Goal: Contribute content: Contribute content

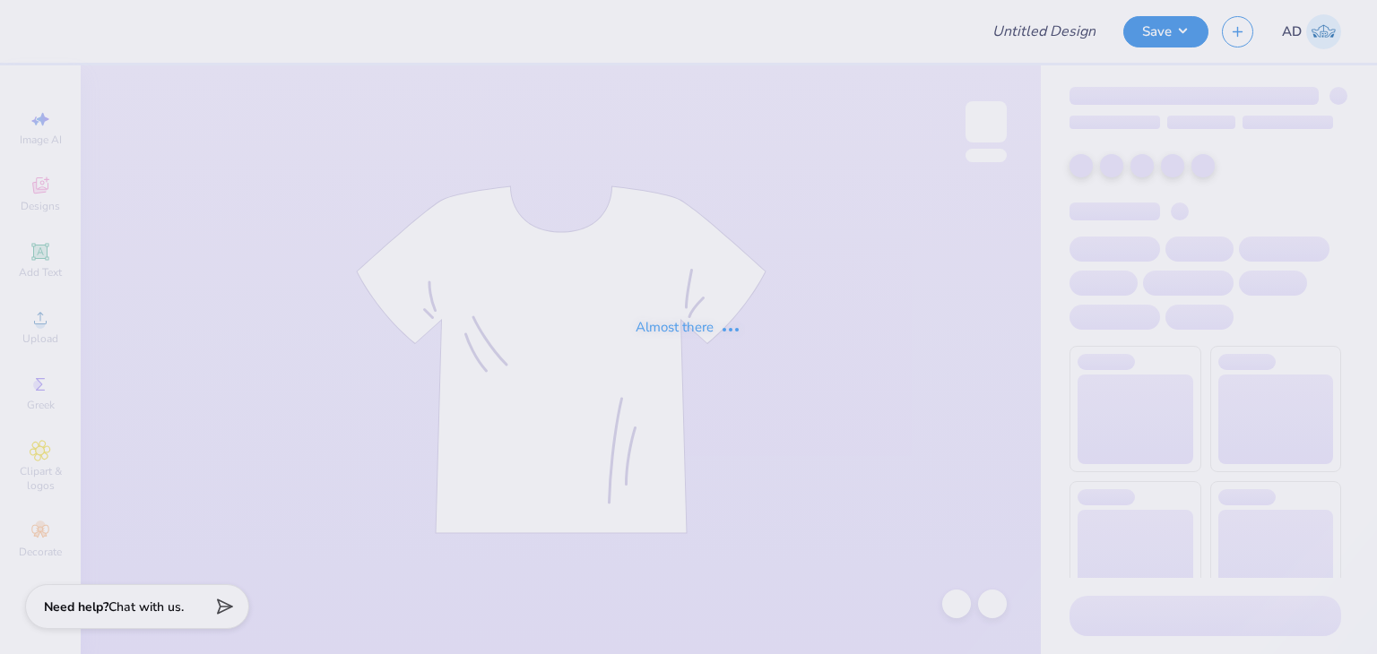
type input "Kappa Delta Homecoming shirt"
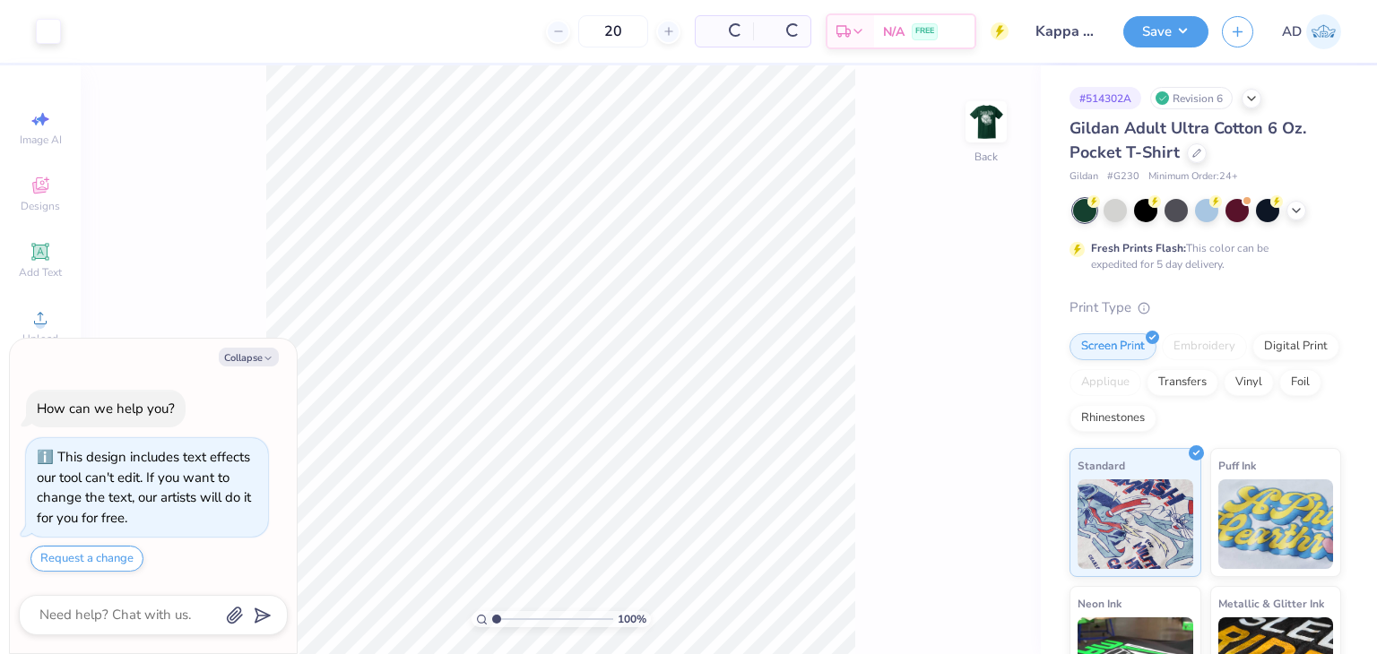
click at [254, 352] on button "Collapse" at bounding box center [249, 357] width 60 height 19
type textarea "x"
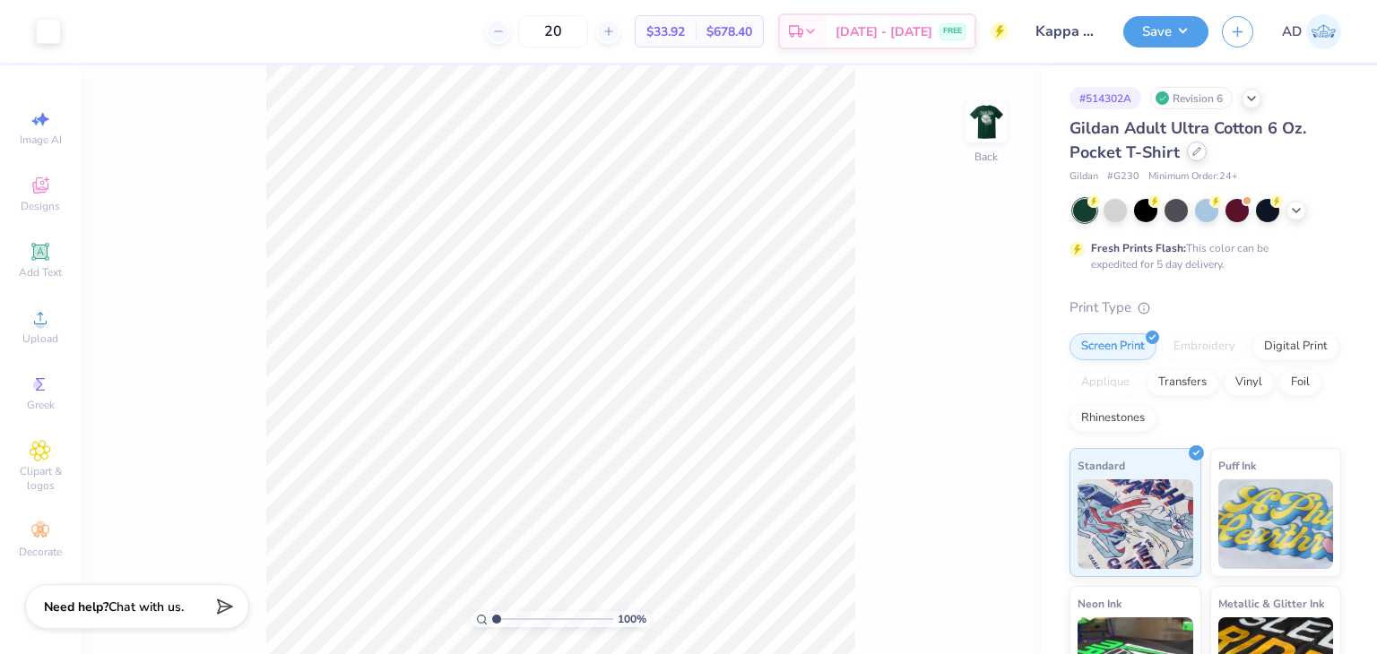
click at [1199, 155] on div at bounding box center [1197, 152] width 20 height 20
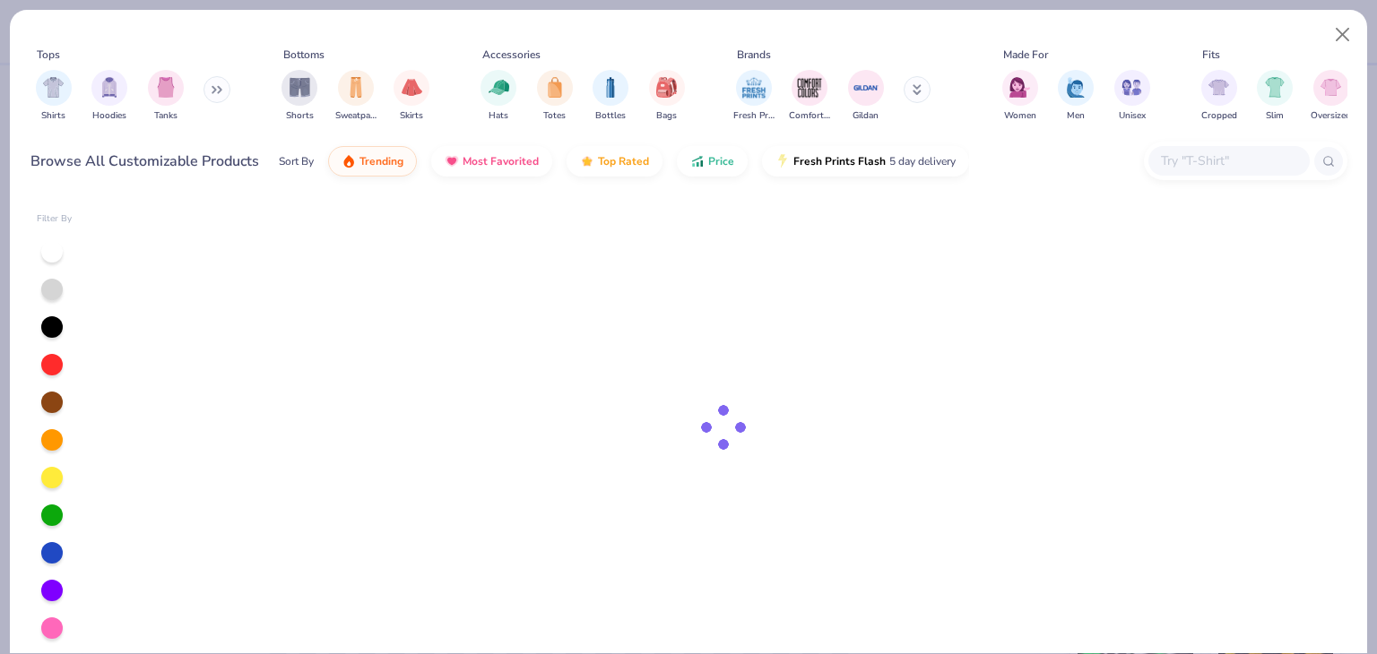
click at [1183, 160] on input "text" at bounding box center [1228, 161] width 138 height 21
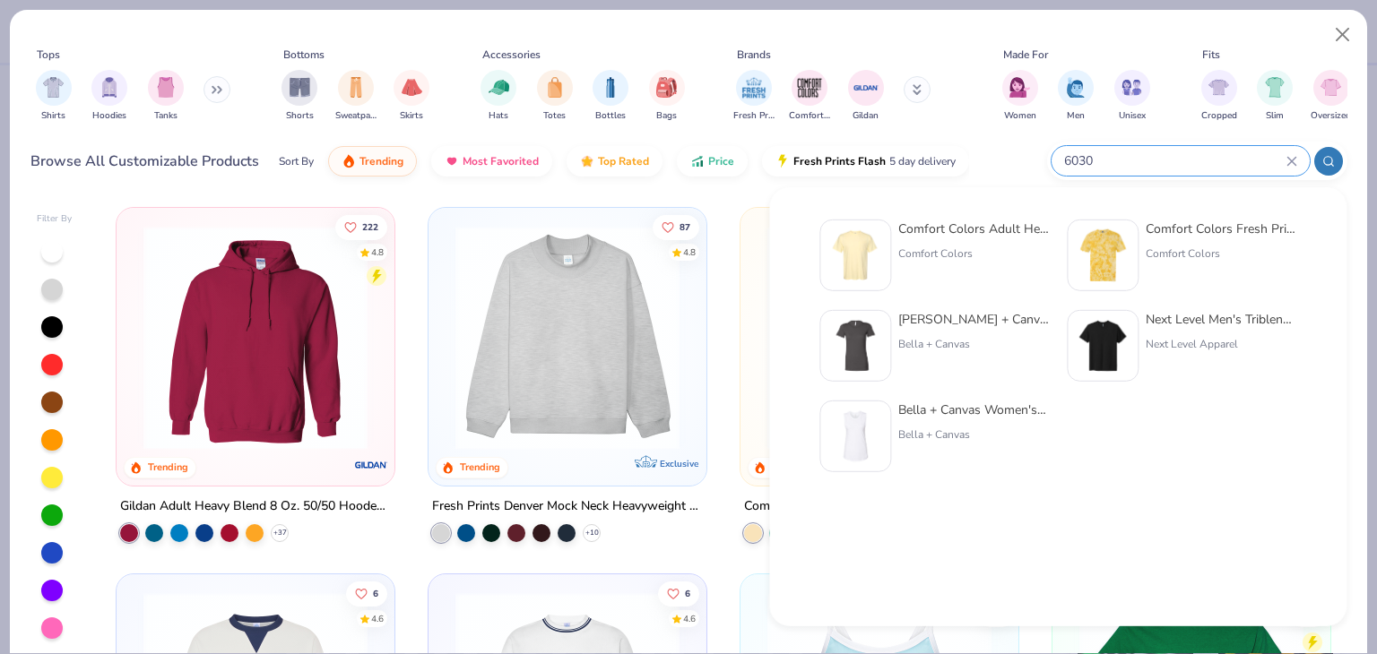
type input "6030"
click at [973, 232] on div "Comfort Colors Adult Heavyweight RS Pocket T-Shirt" at bounding box center [973, 229] width 151 height 19
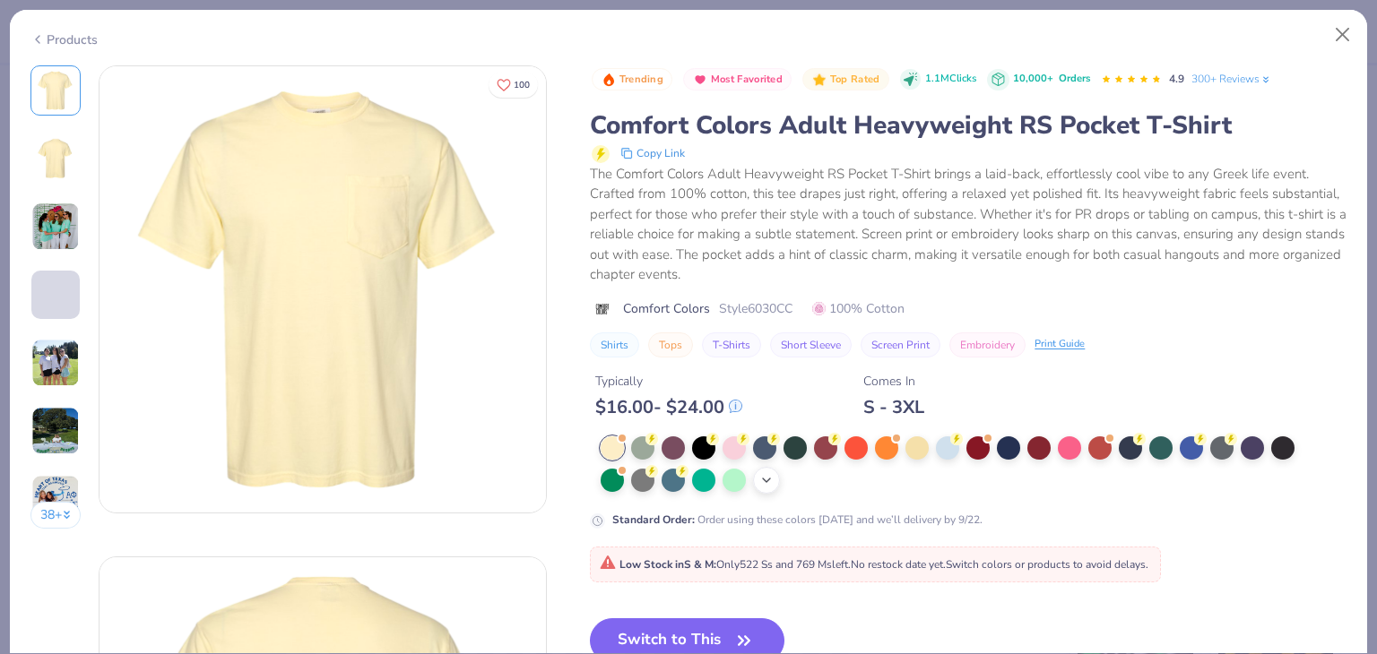
click at [771, 475] on icon at bounding box center [766, 480] width 14 height 14
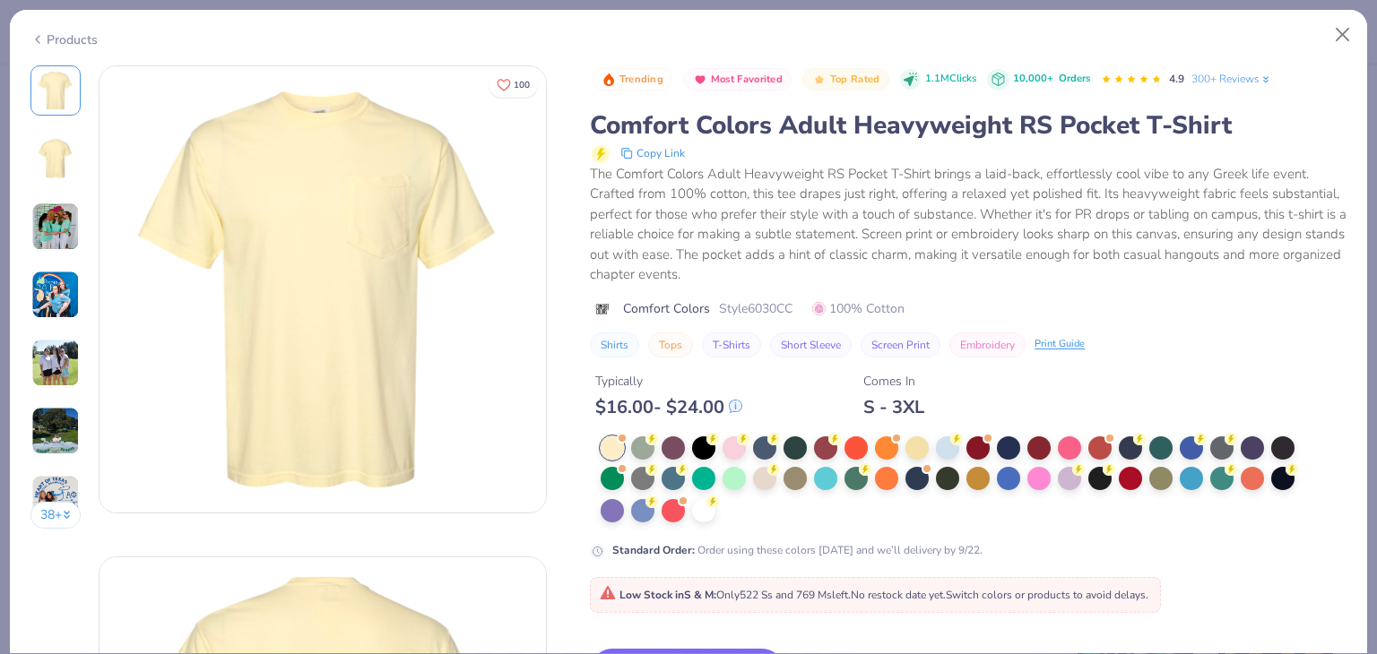
scroll to position [179, 0]
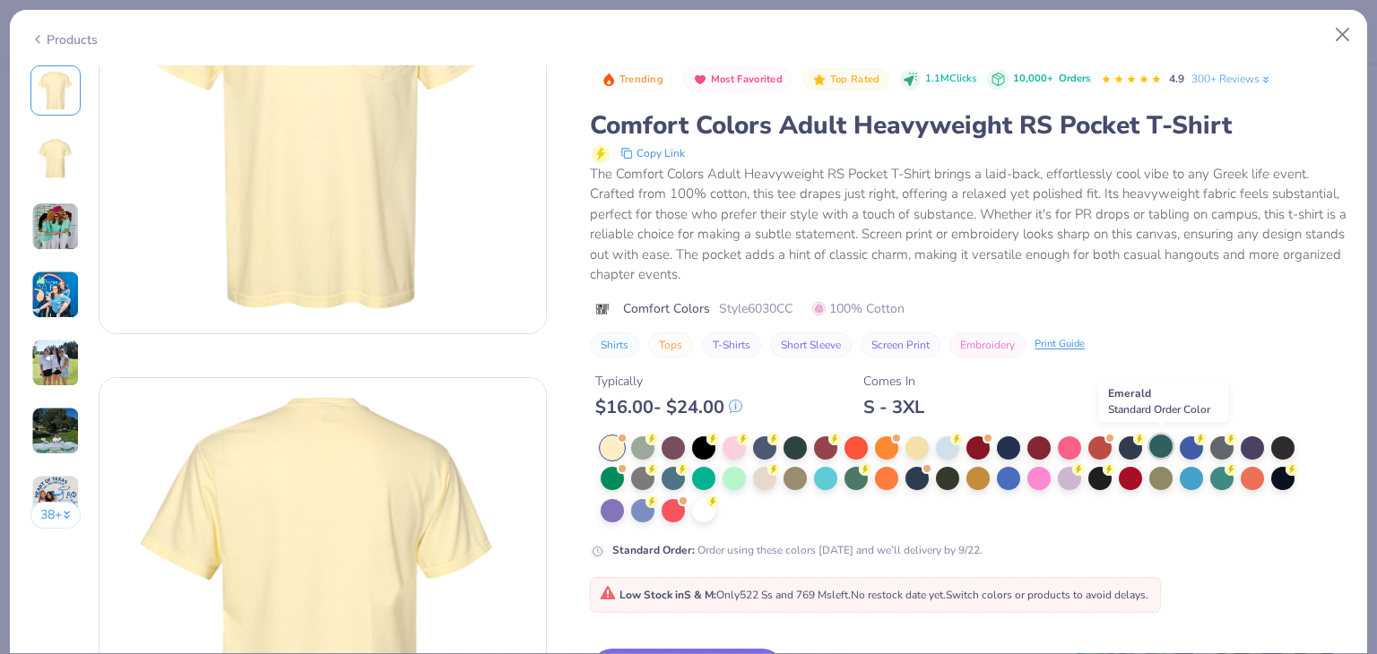
click at [1163, 445] on div at bounding box center [1160, 446] width 23 height 23
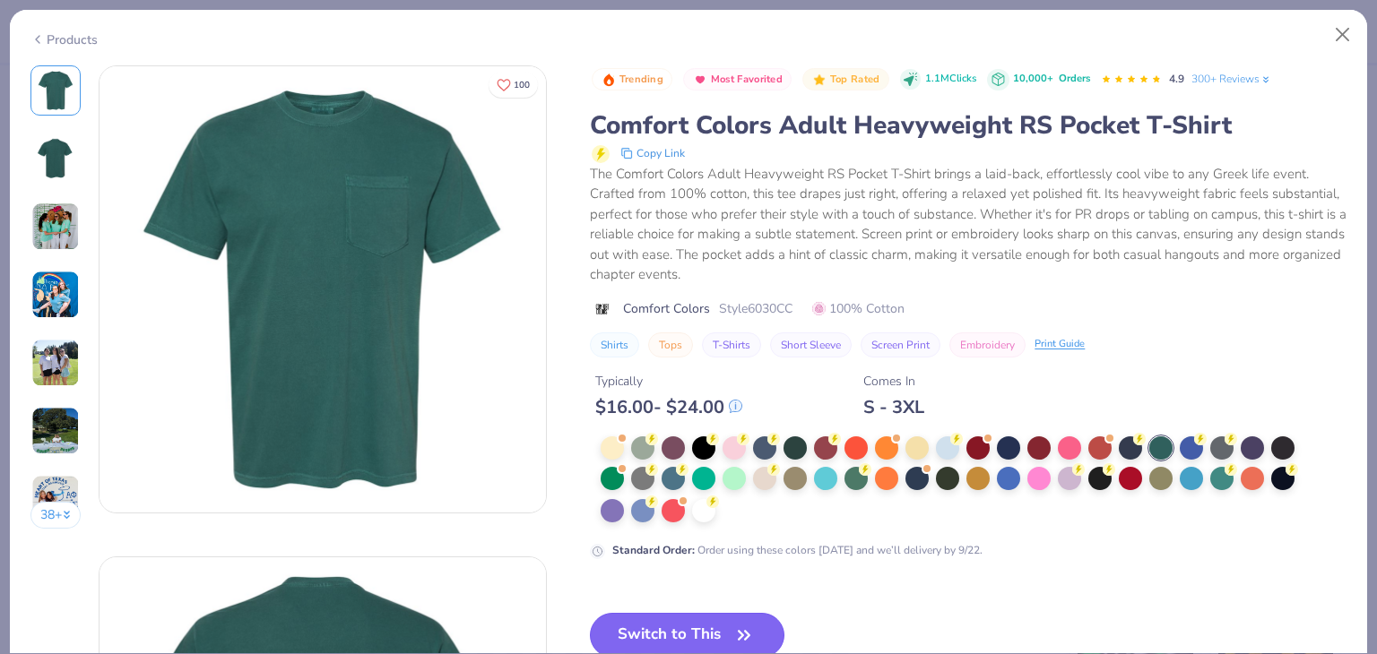
click at [705, 625] on button "Switch to This" at bounding box center [687, 635] width 194 height 45
click at [709, 628] on button "Switch to This" at bounding box center [687, 635] width 194 height 45
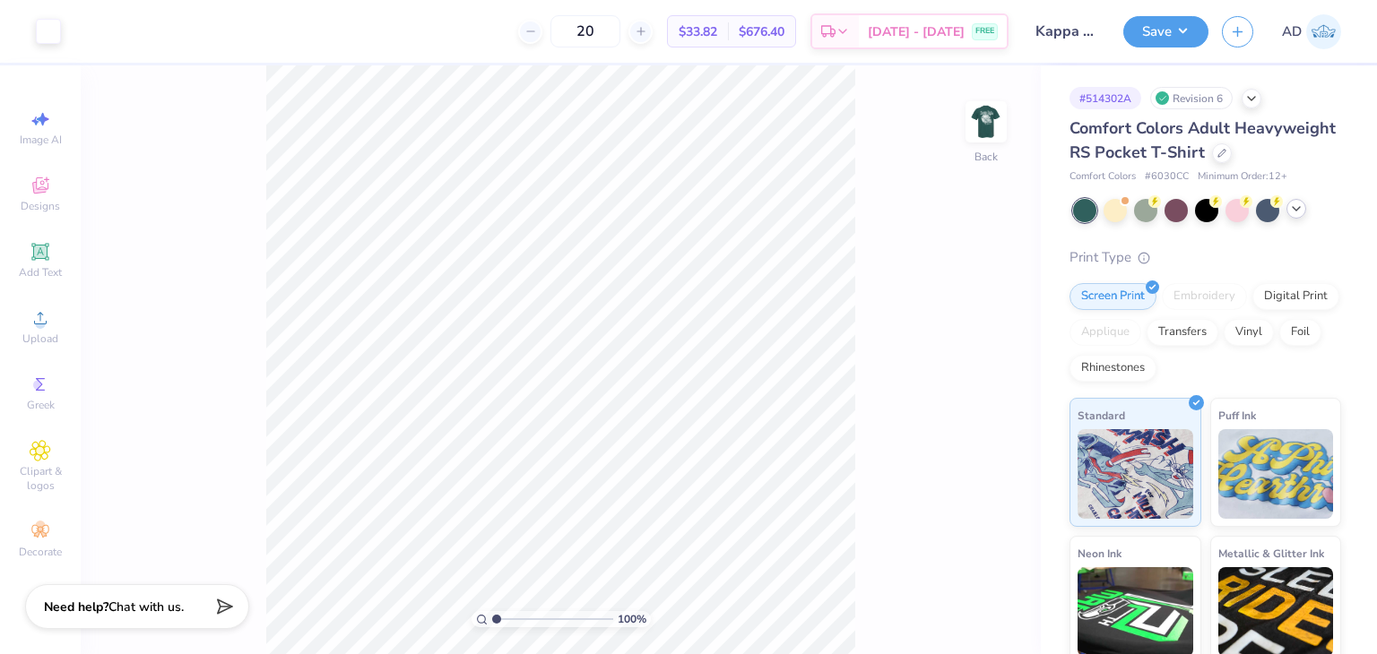
click at [1295, 211] on polyline at bounding box center [1295, 209] width 7 height 4
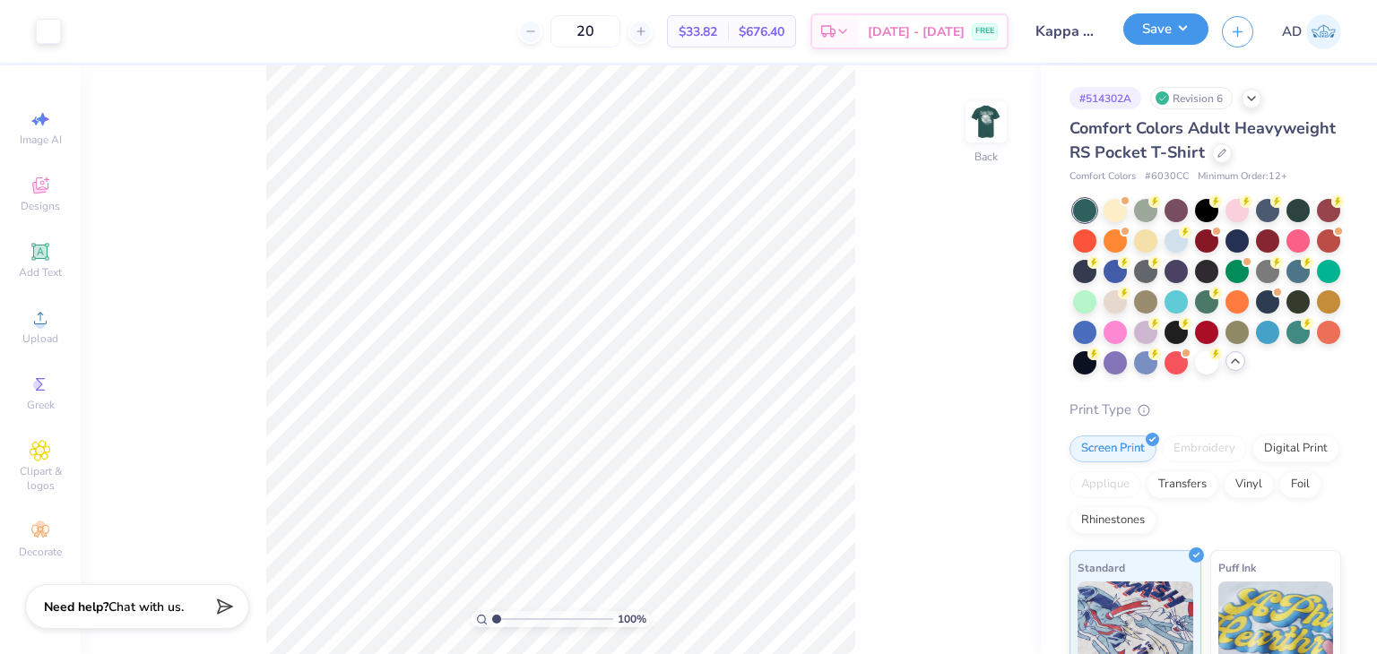
click at [1174, 21] on button "Save" at bounding box center [1165, 28] width 85 height 31
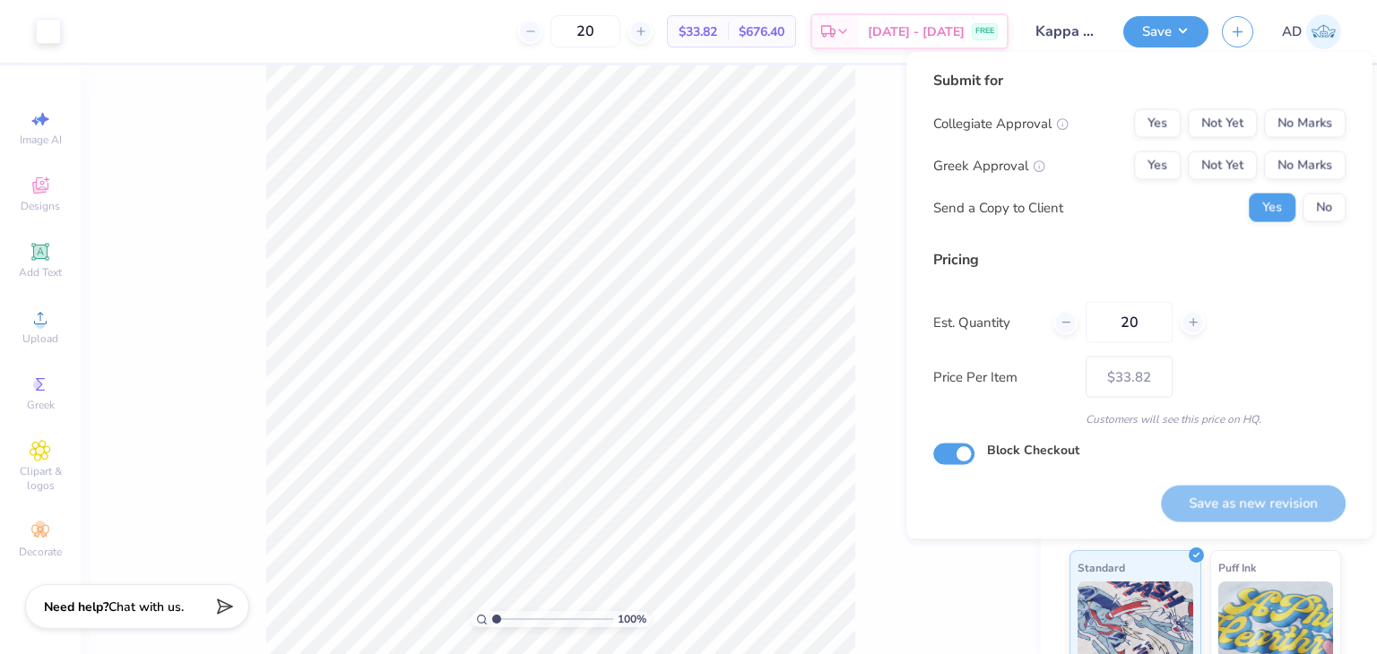
click at [1292, 103] on div "Submit for Collegiate Approval Yes Not Yet No Marks Greek Approval Yes Not Yet …" at bounding box center [1139, 153] width 412 height 166
click at [1300, 127] on button "No Marks" at bounding box center [1305, 123] width 82 height 29
click at [1300, 164] on button "No Marks" at bounding box center [1305, 165] width 82 height 29
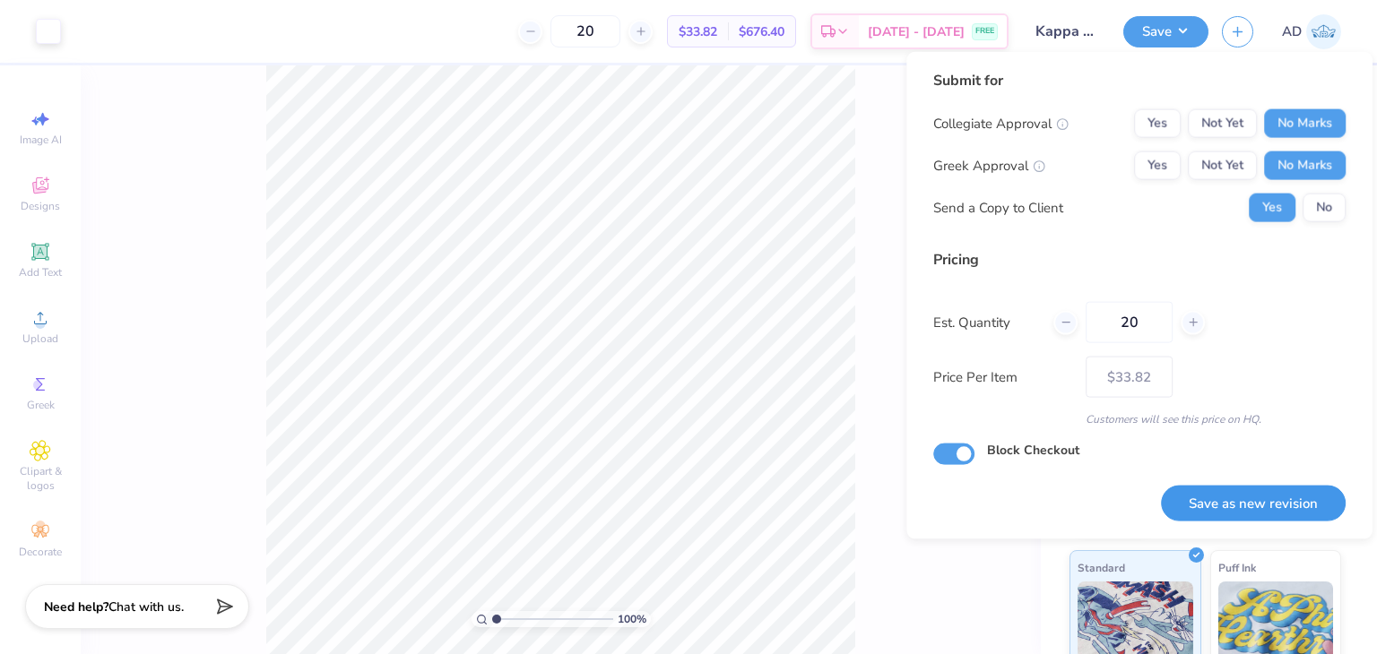
click at [1234, 497] on button "Save as new revision" at bounding box center [1253, 503] width 185 height 37
type input "$33.82"
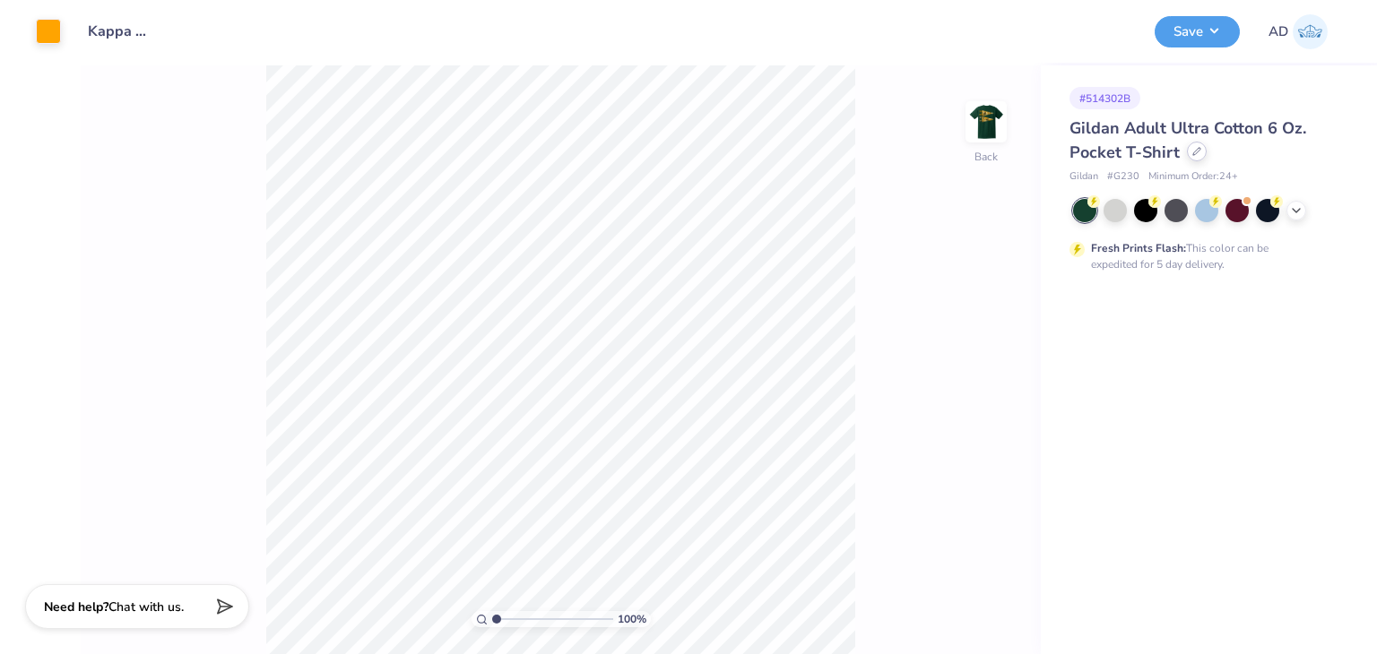
click at [1197, 149] on icon at bounding box center [1196, 151] width 7 height 7
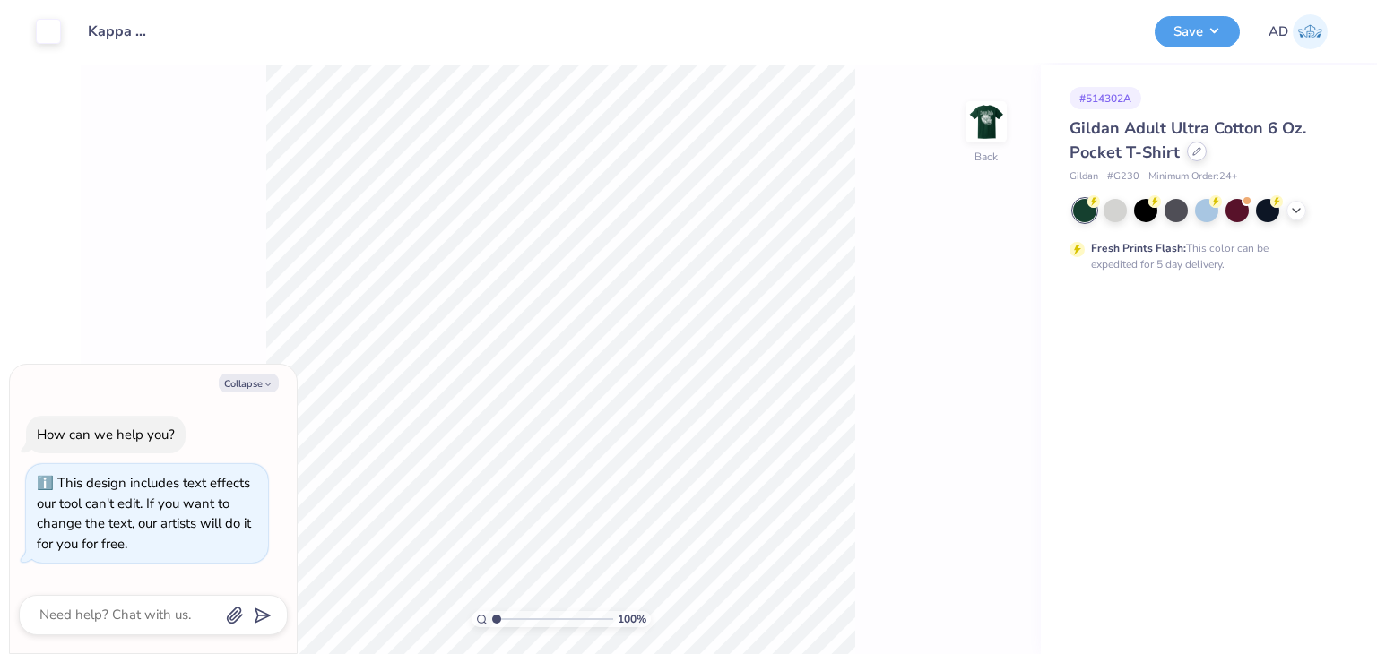
click at [1194, 150] on icon at bounding box center [1196, 151] width 9 height 9
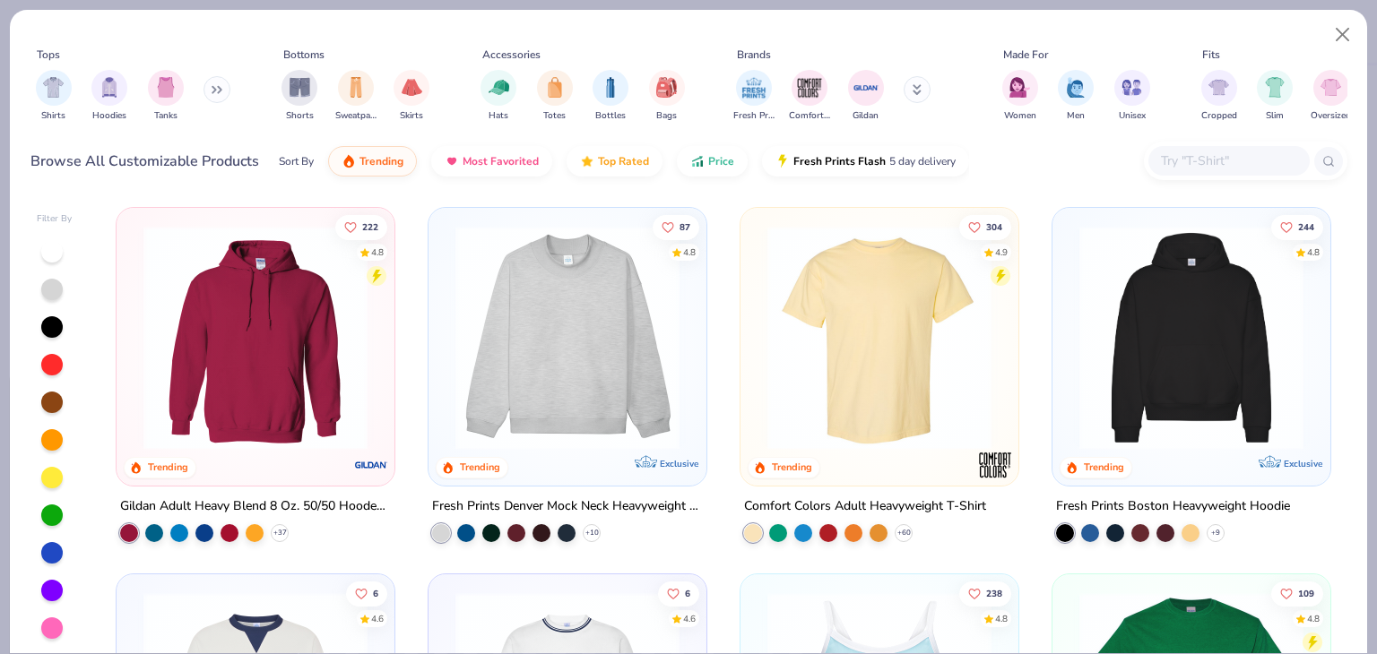
type textarea "x"
click at [1172, 162] on input "text" at bounding box center [1228, 161] width 138 height 21
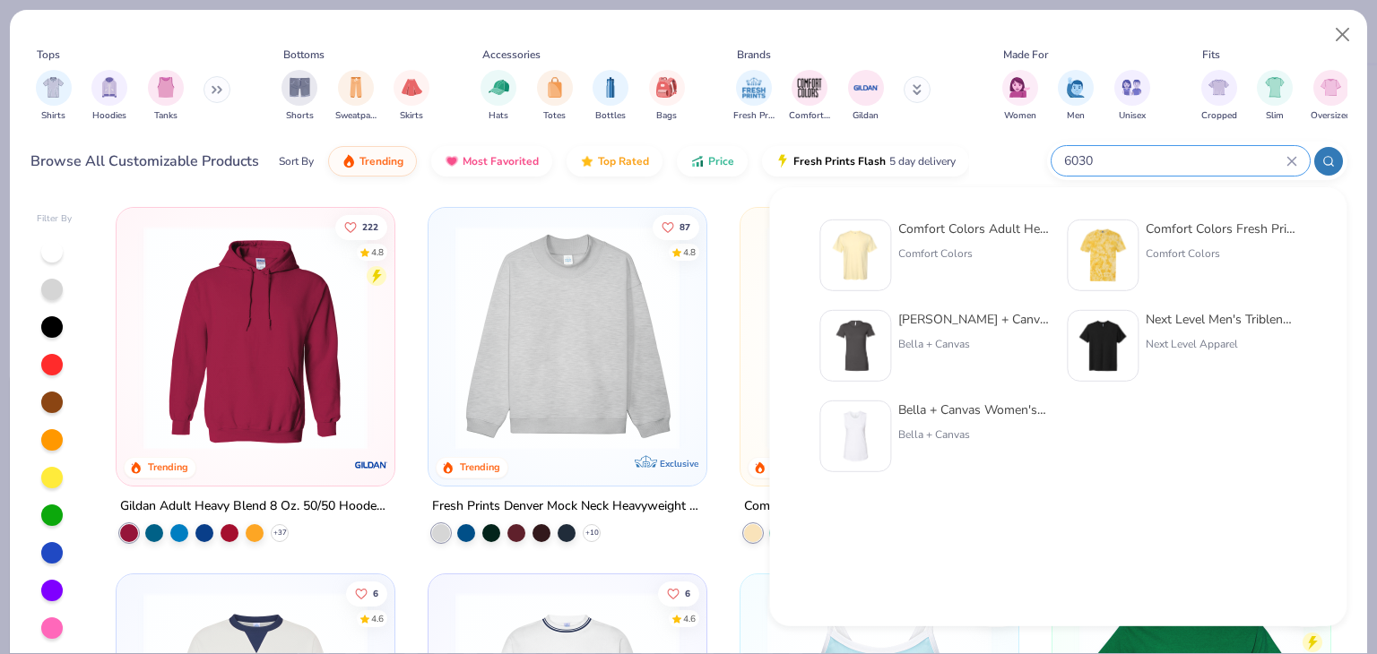
type input "6030"
click at [944, 226] on div "Comfort Colors Adult Heavyweight RS Pocket T-Shirt" at bounding box center [973, 229] width 151 height 19
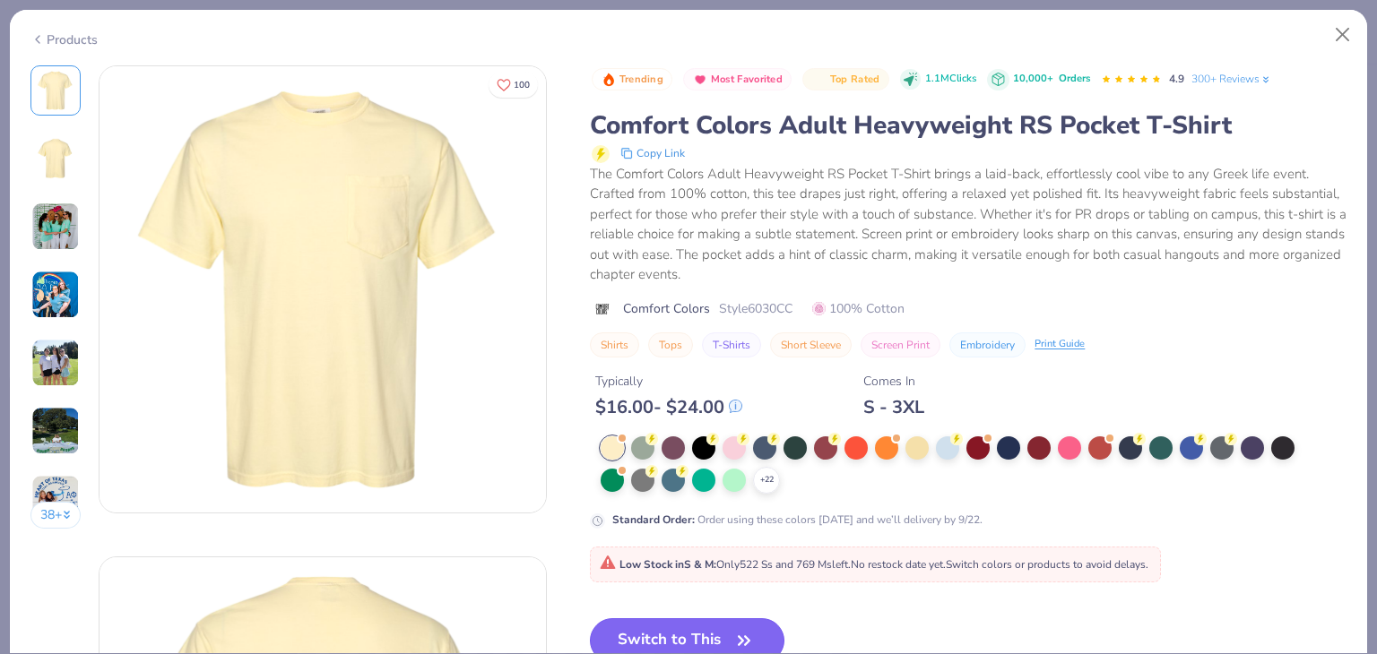
click at [620, 630] on button "Switch to This" at bounding box center [687, 640] width 194 height 45
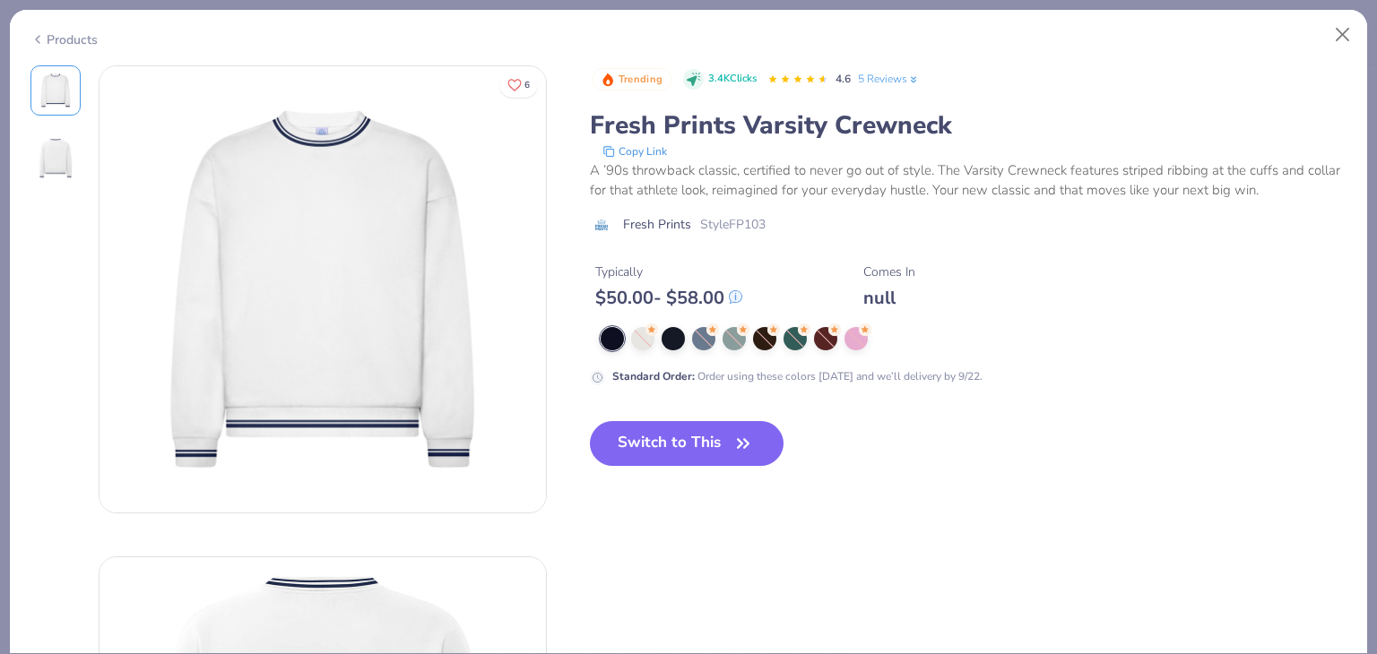
click at [50, 42] on div "Products" at bounding box center [63, 39] width 67 height 19
type textarea "x"
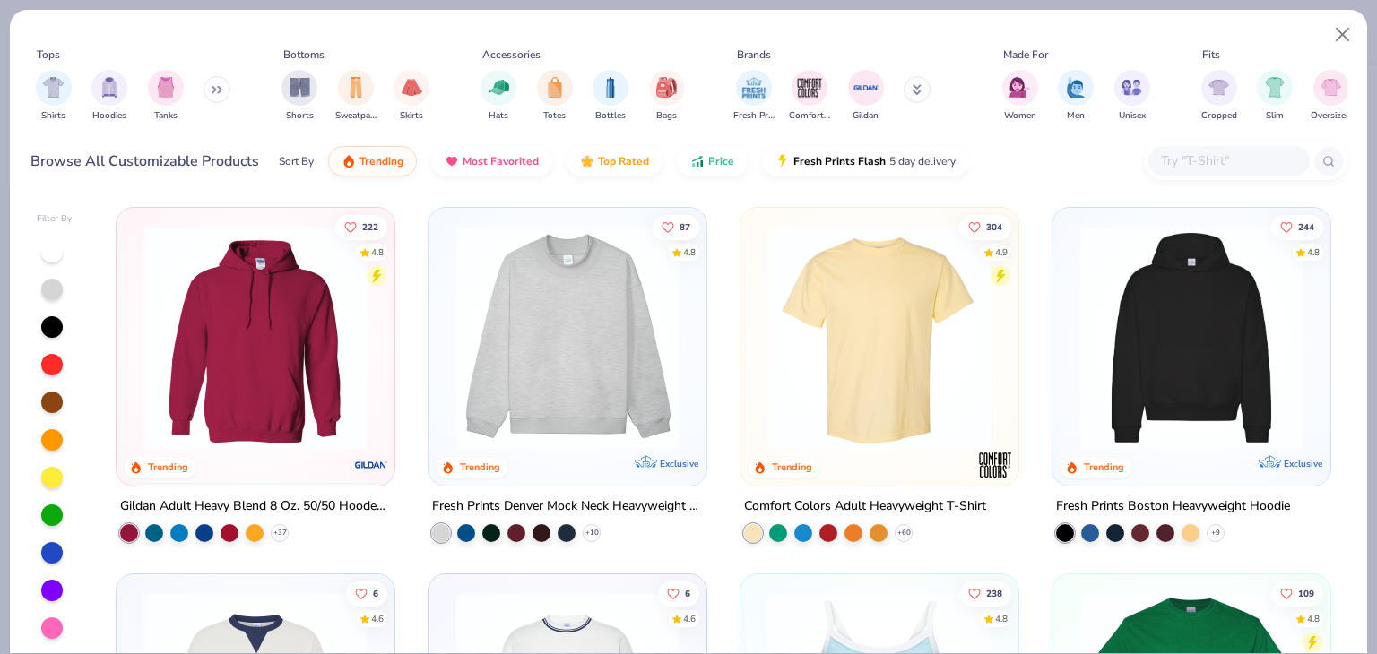
click at [1162, 159] on input "text" at bounding box center [1228, 161] width 138 height 21
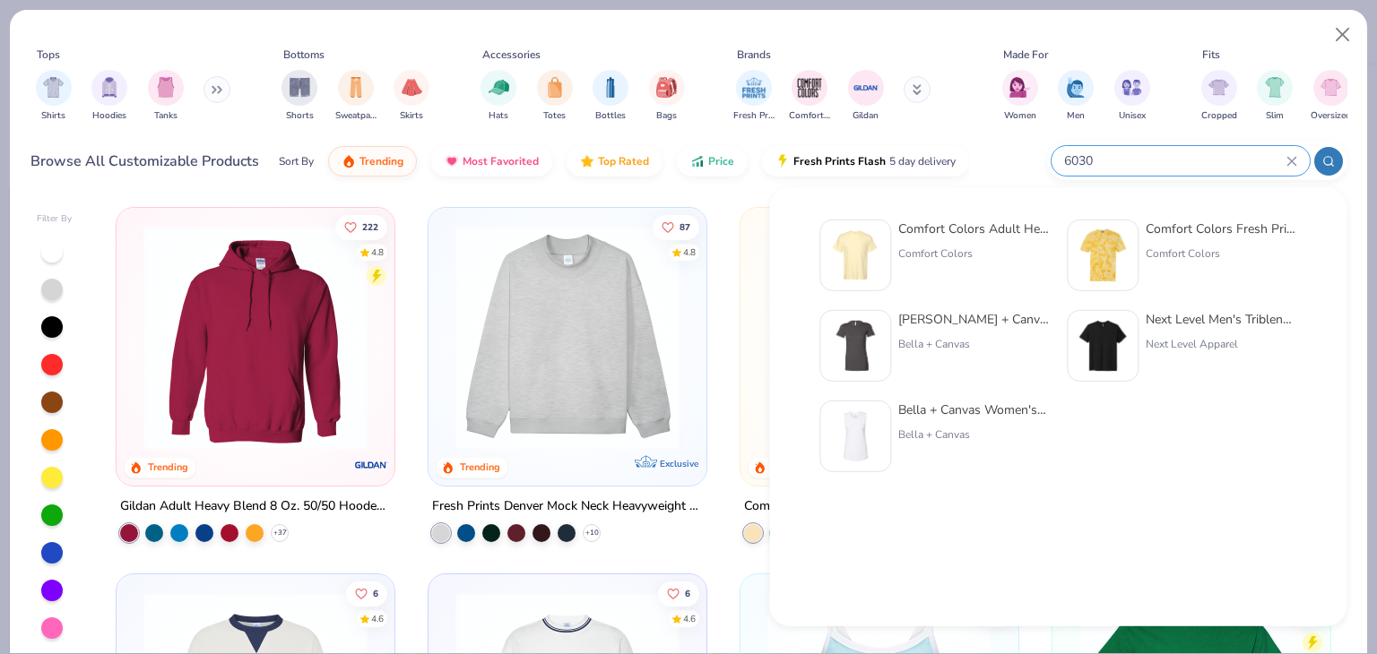
type input "6030"
click at [972, 229] on div "Comfort Colors Adult Heavyweight RS Pocket T-Shirt" at bounding box center [973, 229] width 151 height 19
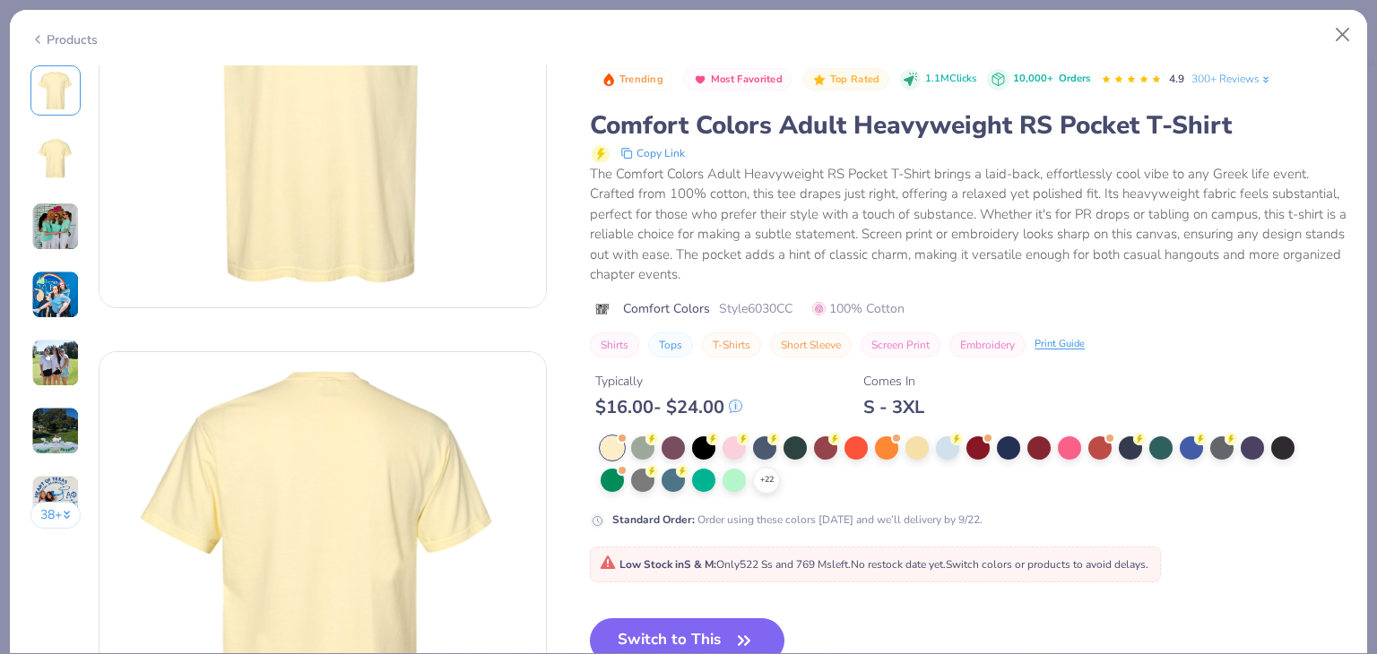
scroll to position [359, 0]
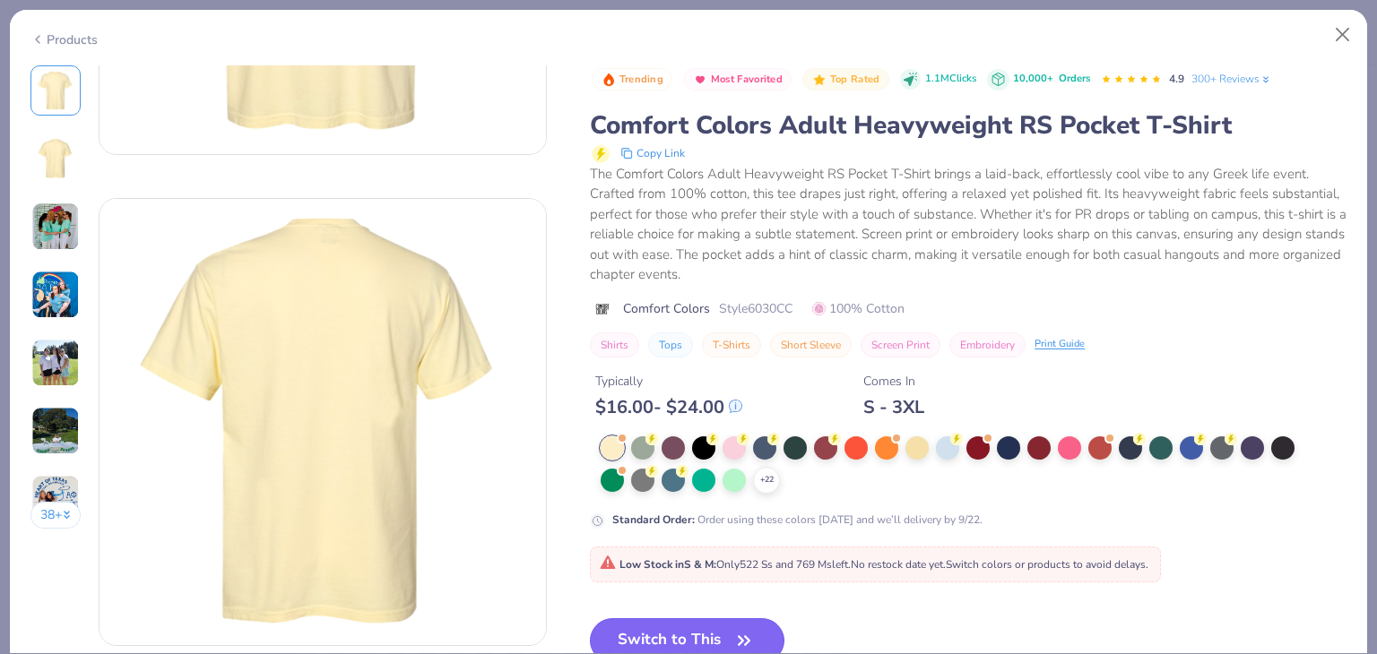
click at [681, 632] on button "Switch to This" at bounding box center [687, 640] width 194 height 45
click at [717, 625] on button "Switch to This" at bounding box center [687, 640] width 194 height 45
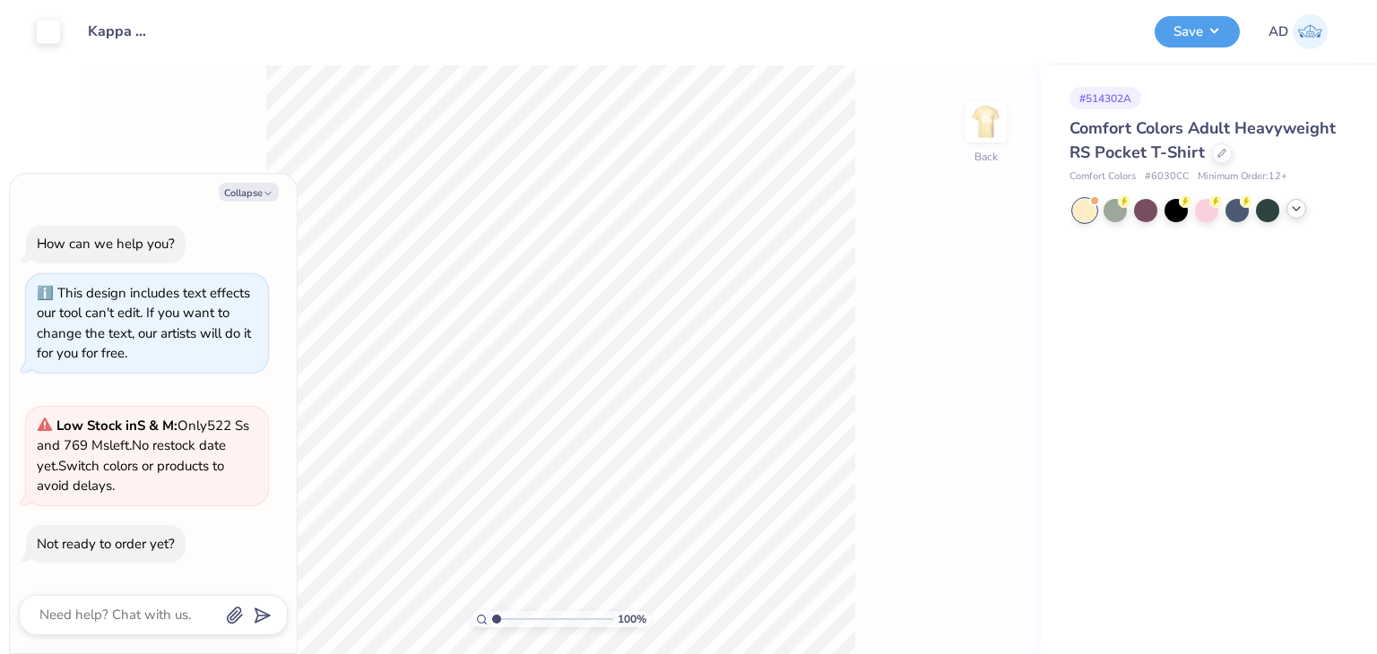
click at [1297, 203] on icon at bounding box center [1296, 209] width 14 height 14
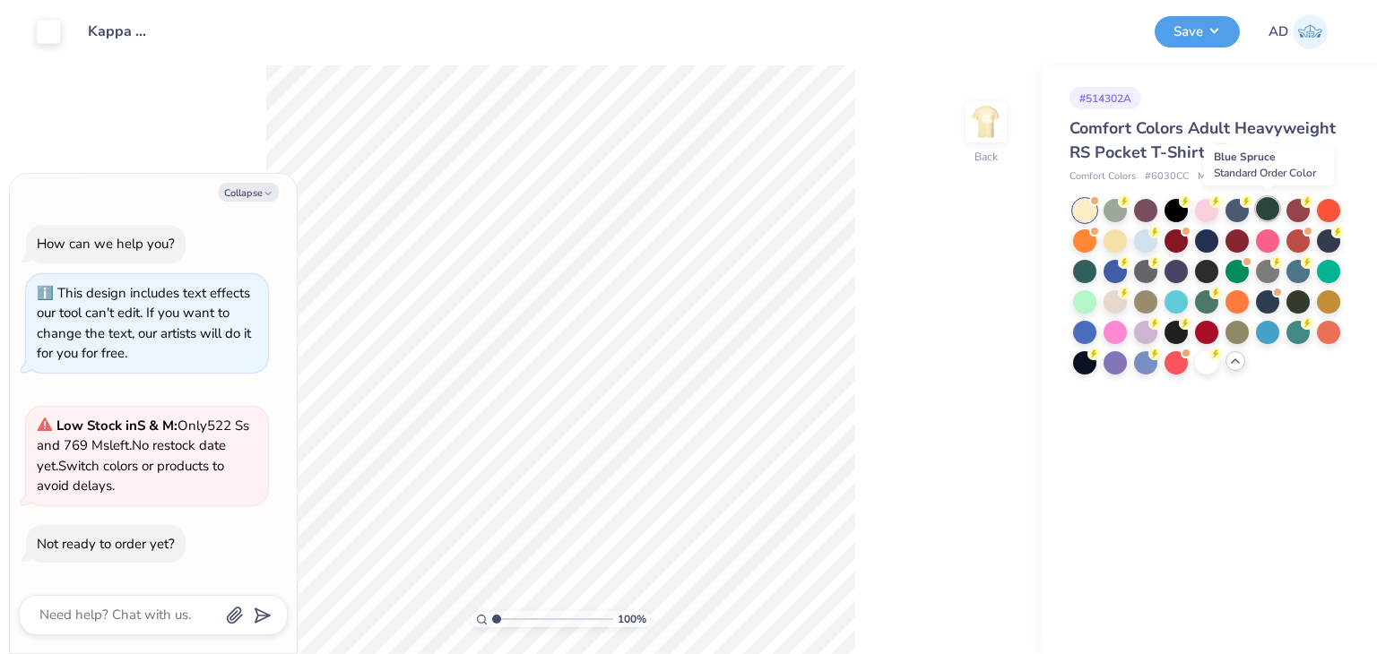
click at [1266, 210] on div at bounding box center [1267, 208] width 23 height 23
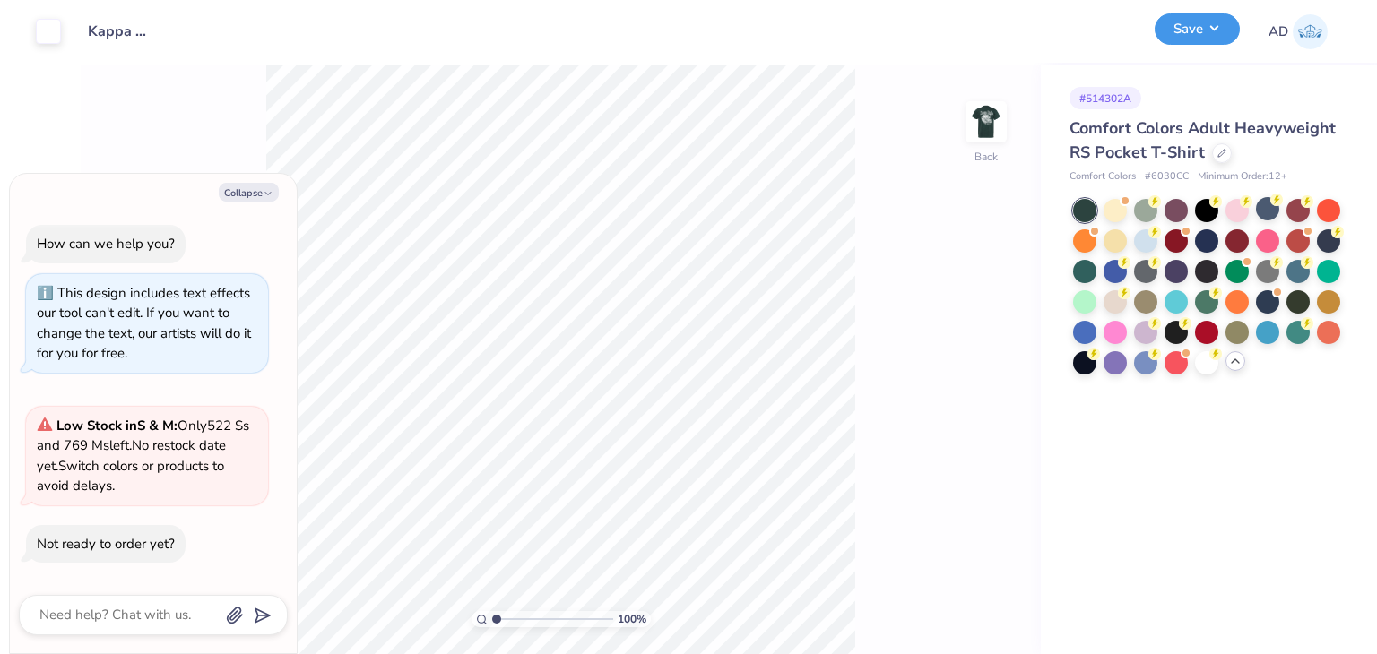
click at [1197, 29] on button "Save" at bounding box center [1196, 28] width 85 height 31
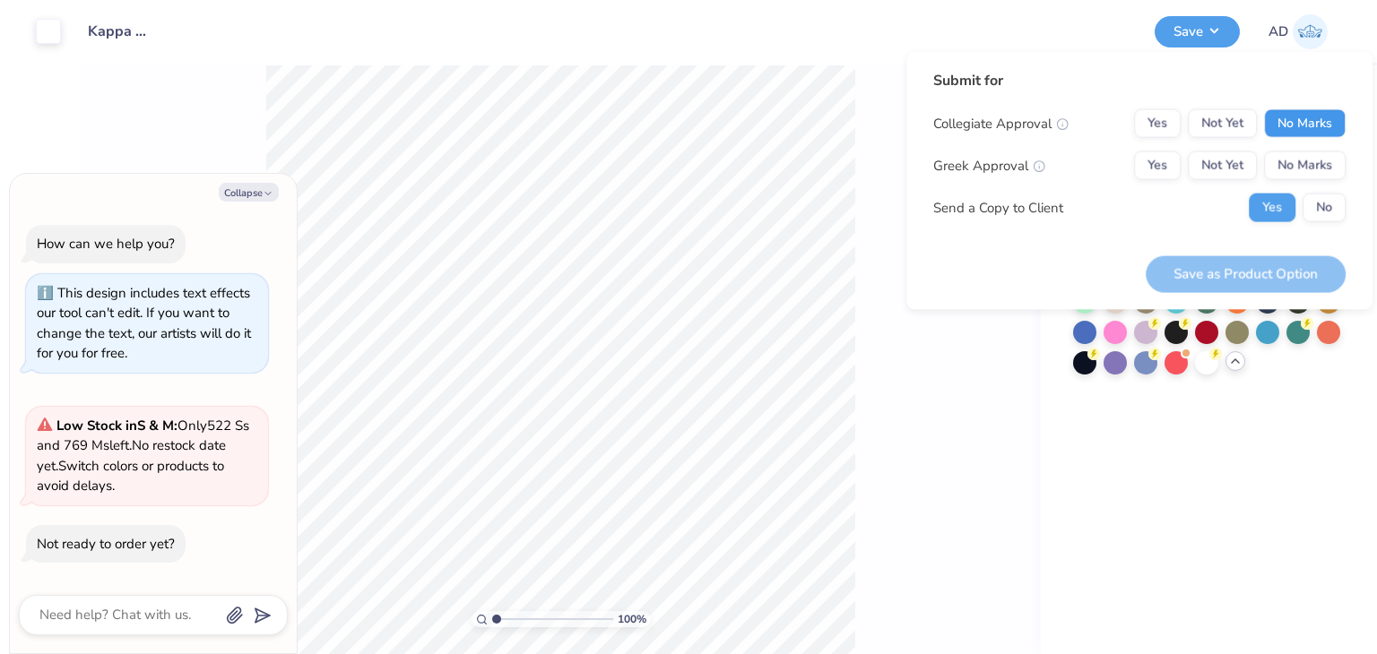
click at [1266, 114] on button "No Marks" at bounding box center [1305, 123] width 82 height 29
click at [1275, 153] on button "No Marks" at bounding box center [1305, 165] width 82 height 29
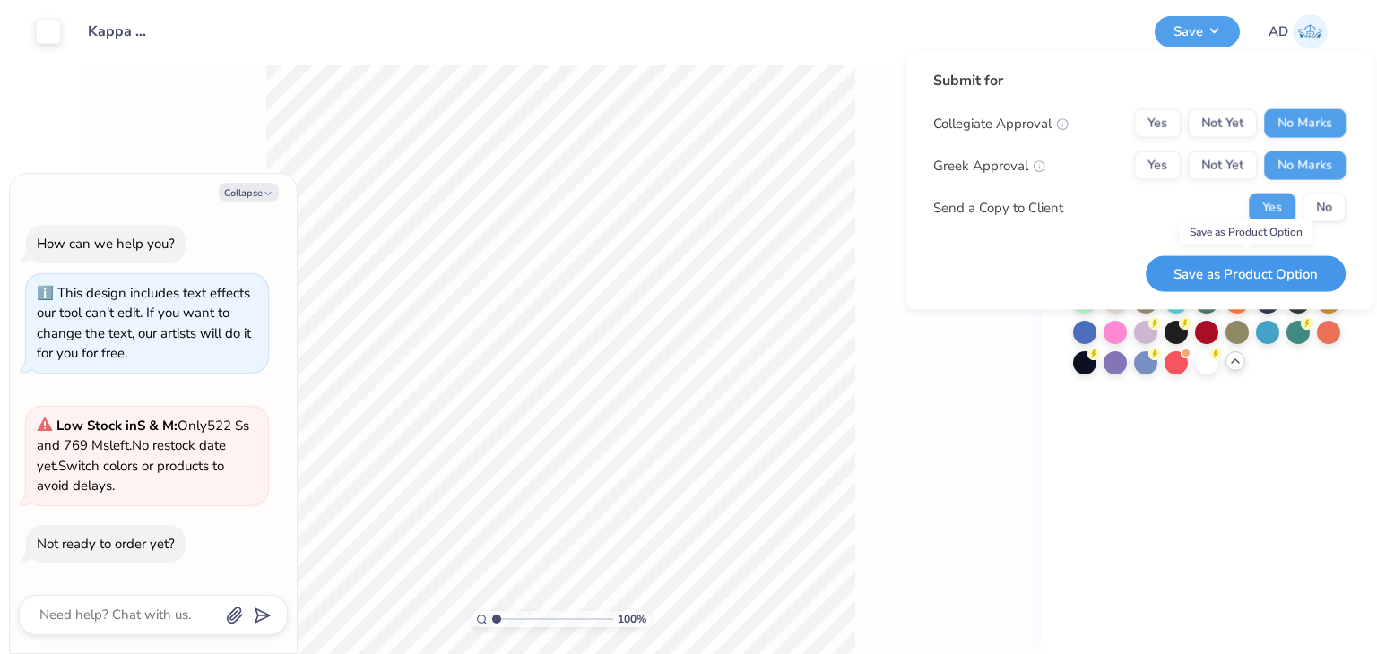
click at [1223, 274] on button "Save as Product Option" at bounding box center [1245, 273] width 200 height 37
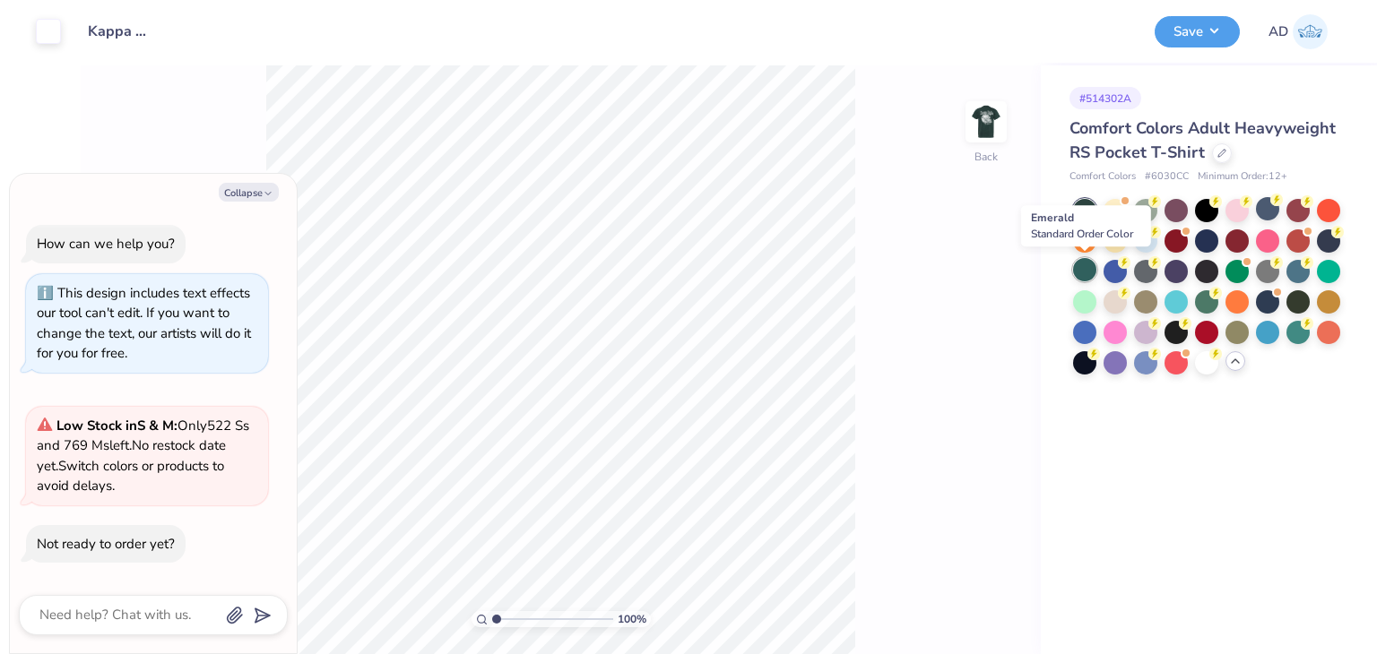
click at [1079, 272] on div at bounding box center [1084, 269] width 23 height 23
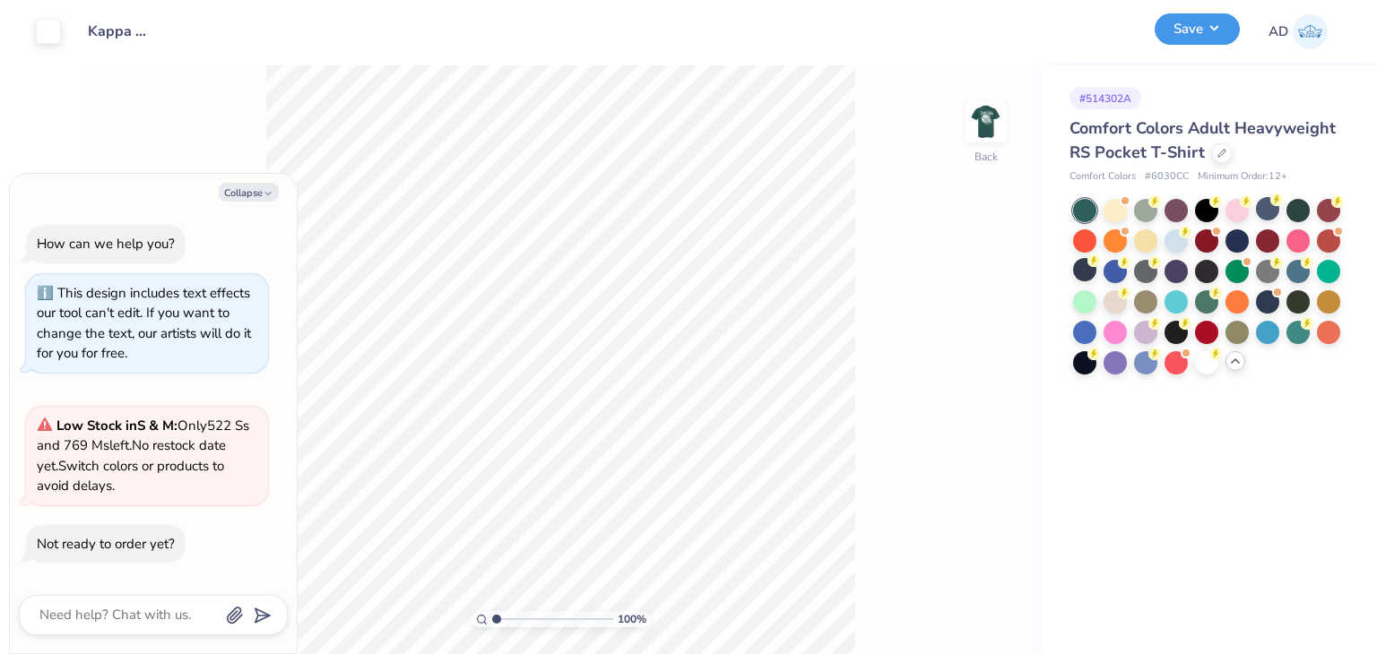
click at [1182, 17] on button "Save" at bounding box center [1196, 28] width 85 height 31
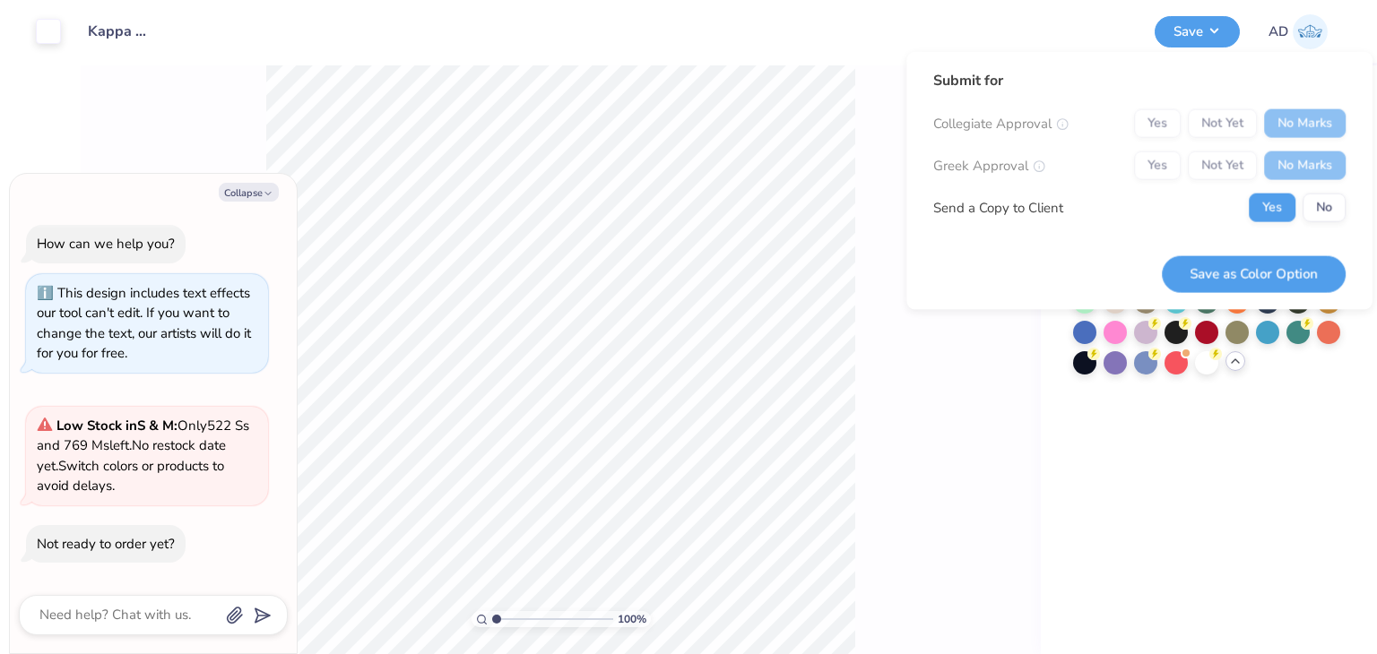
click at [1310, 121] on div "Yes Not Yet No Marks" at bounding box center [1240, 123] width 212 height 29
click at [1248, 280] on button "Save as Color Option" at bounding box center [1254, 273] width 184 height 37
type textarea "x"
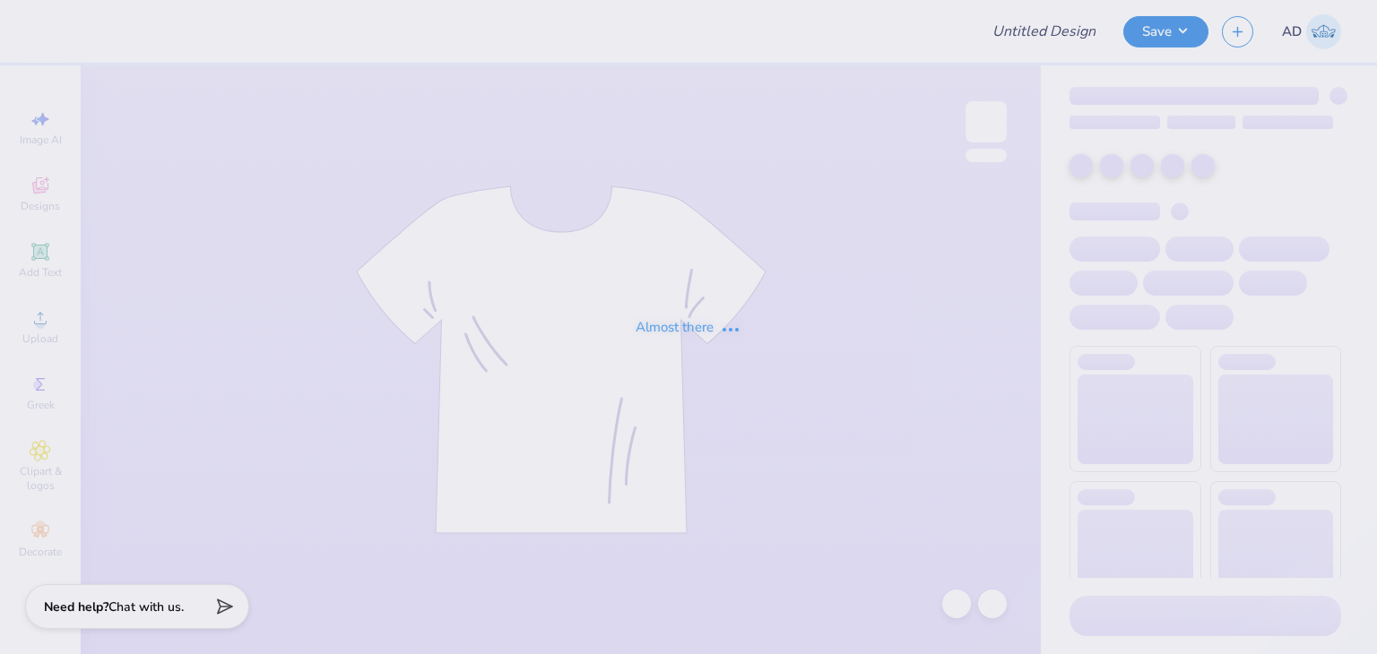
type input "Merch for Kappa Beta Phi at [GEOGRAPHIC_DATA]"
type input "24"
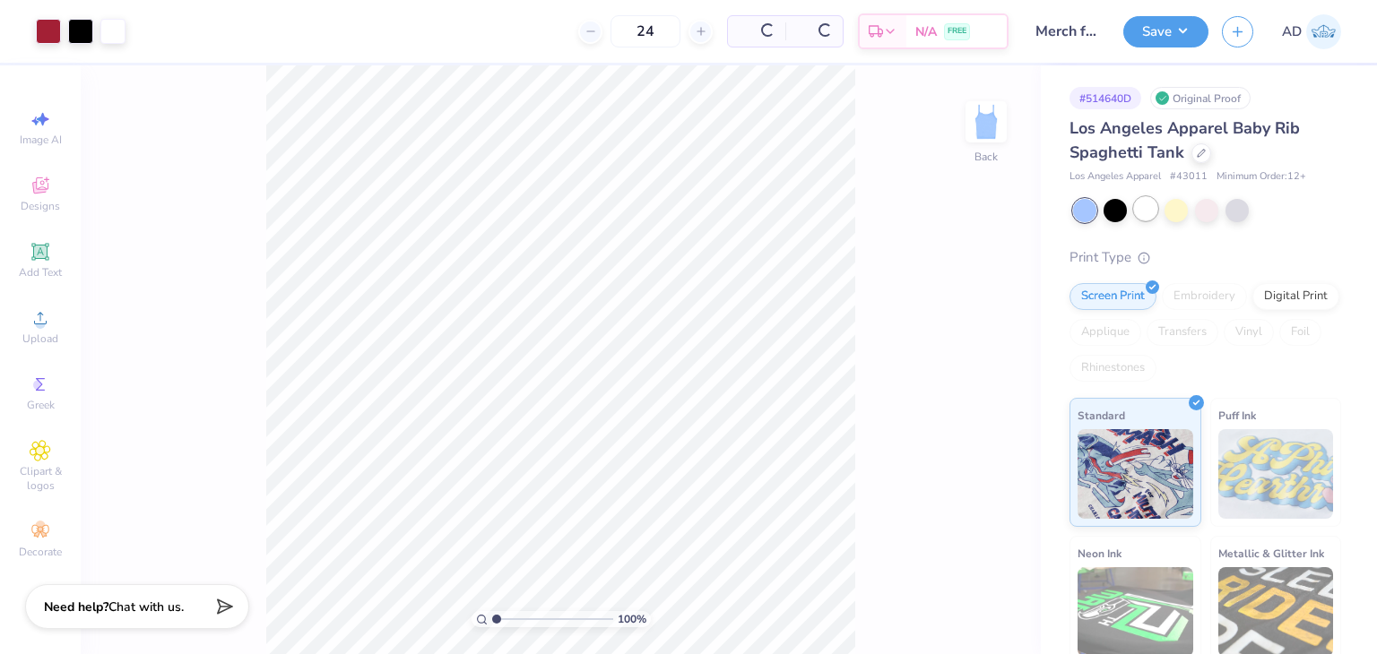
click at [1153, 206] on div at bounding box center [1145, 208] width 23 height 23
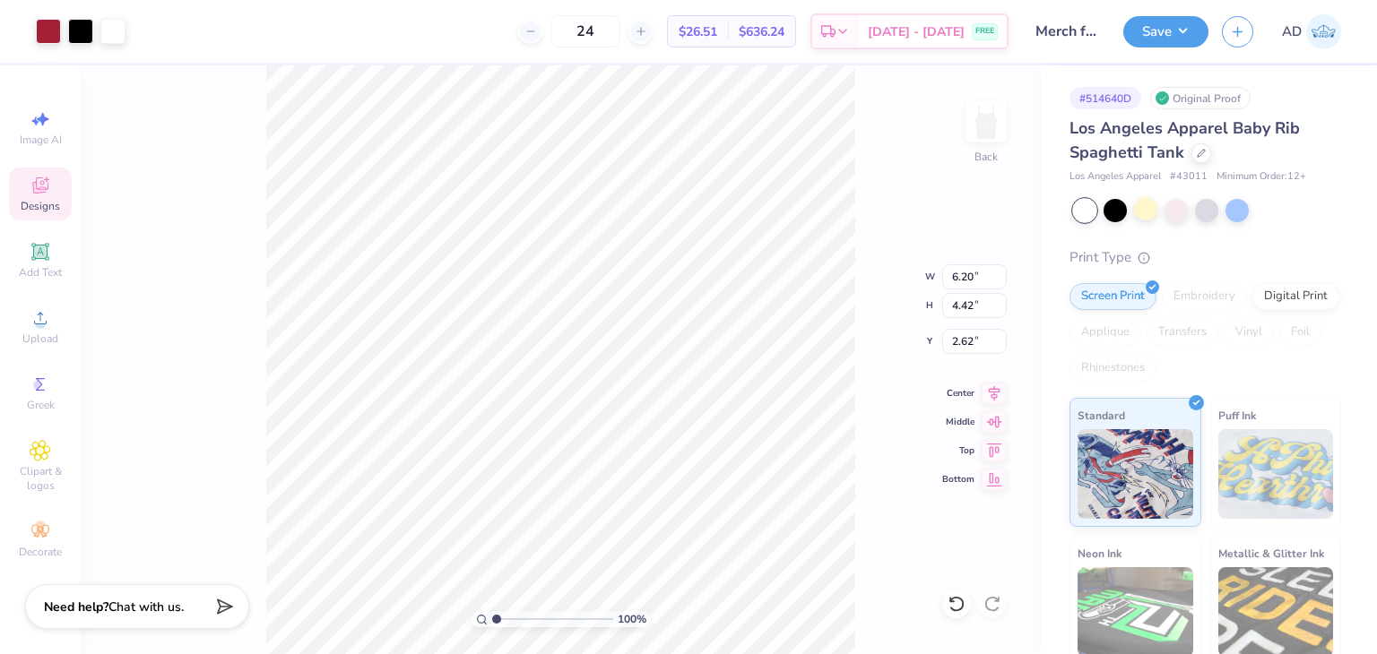
type input "6.20"
type input "4.42"
type input "2.08"
click at [1176, 216] on div at bounding box center [1175, 208] width 23 height 23
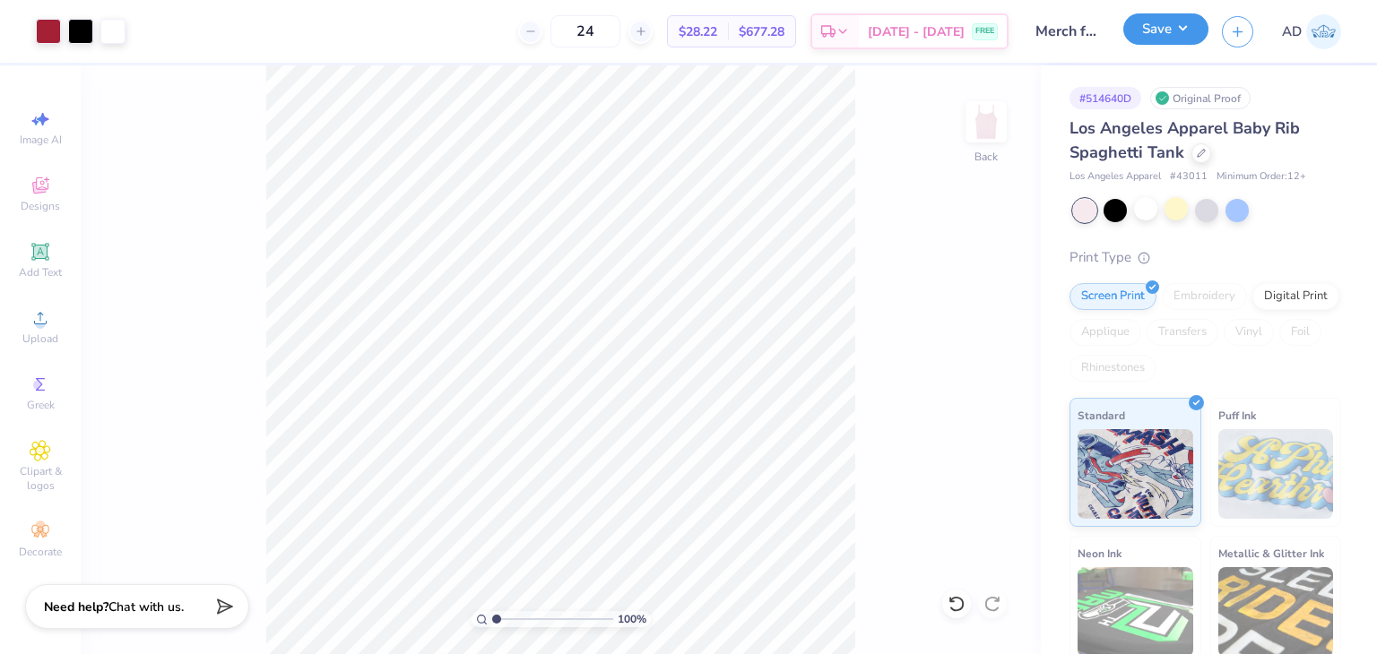
click at [1172, 30] on button "Save" at bounding box center [1165, 28] width 85 height 31
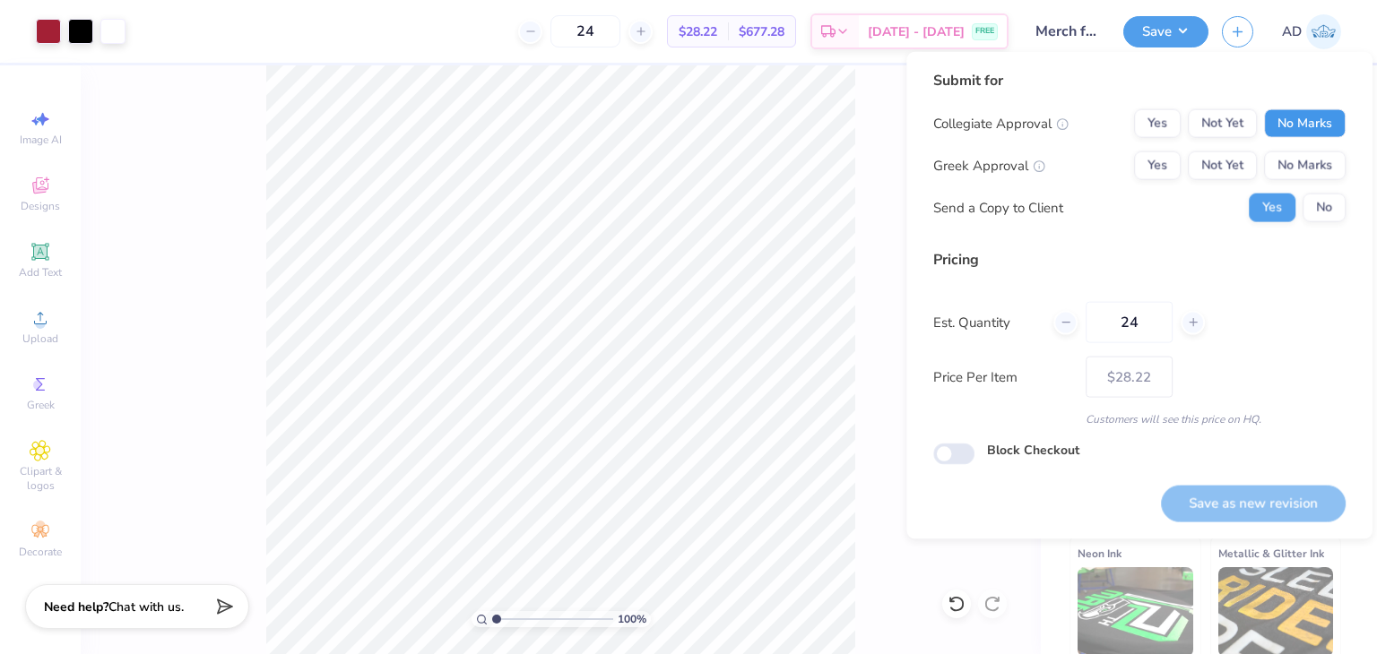
click at [1305, 129] on button "No Marks" at bounding box center [1305, 123] width 82 height 29
click at [1305, 178] on button "No Marks" at bounding box center [1305, 165] width 82 height 29
click at [1269, 500] on button "Save as new revision" at bounding box center [1253, 503] width 185 height 37
type input "$28.22"
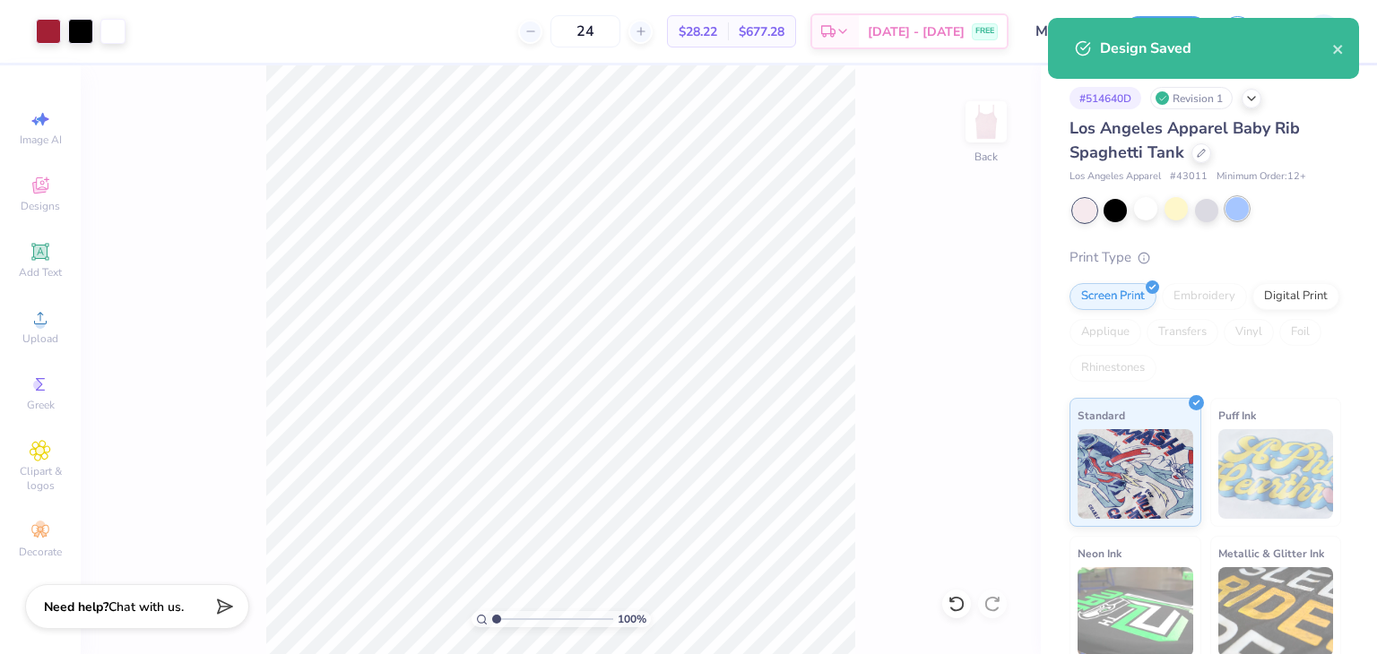
click at [1235, 207] on div at bounding box center [1236, 208] width 23 height 23
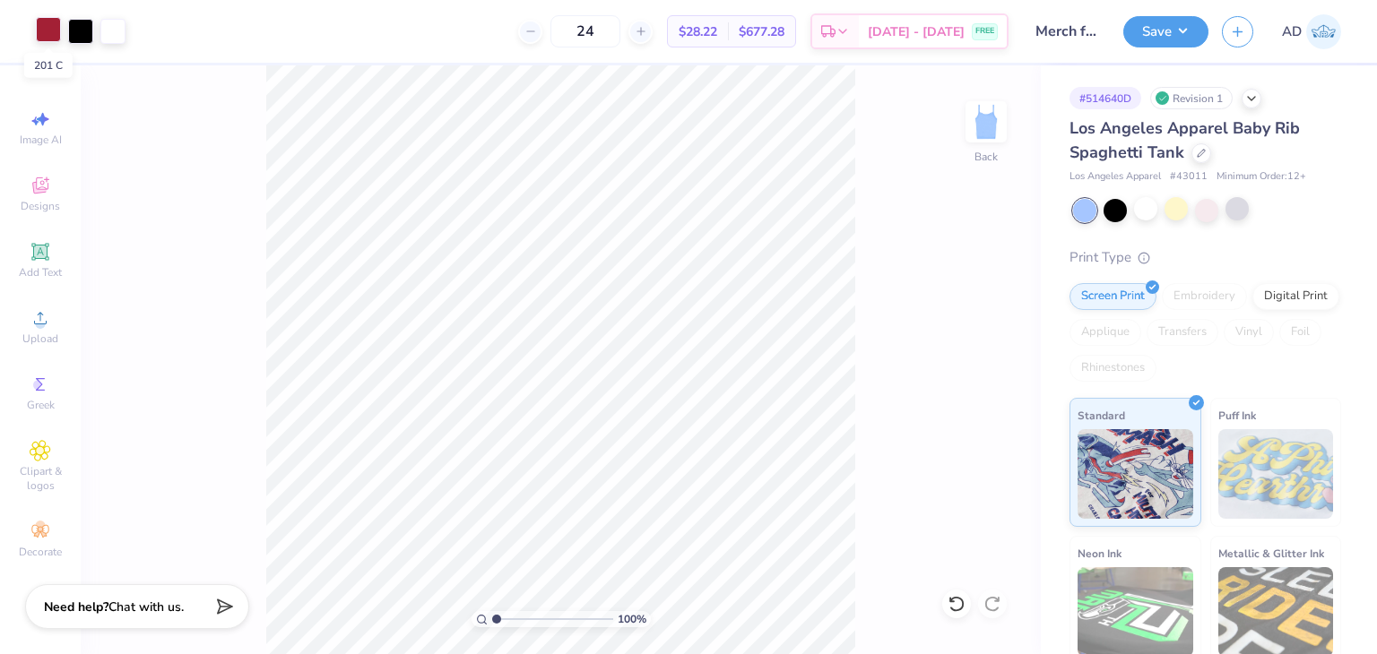
click at [52, 22] on div at bounding box center [48, 29] width 25 height 25
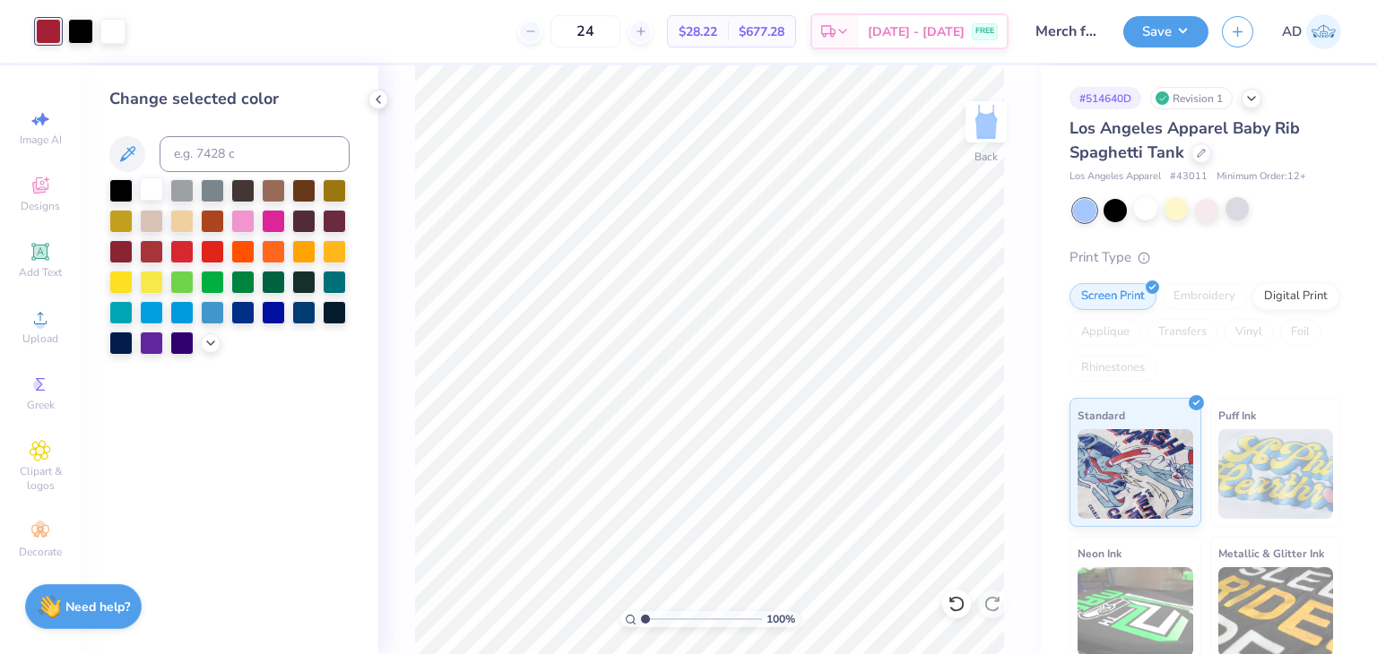
click at [160, 189] on div at bounding box center [151, 188] width 23 height 23
click at [213, 212] on div at bounding box center [212, 219] width 23 height 23
click at [246, 221] on div at bounding box center [242, 219] width 23 height 23
click at [263, 220] on div at bounding box center [273, 219] width 23 height 23
click at [205, 342] on icon at bounding box center [210, 341] width 14 height 14
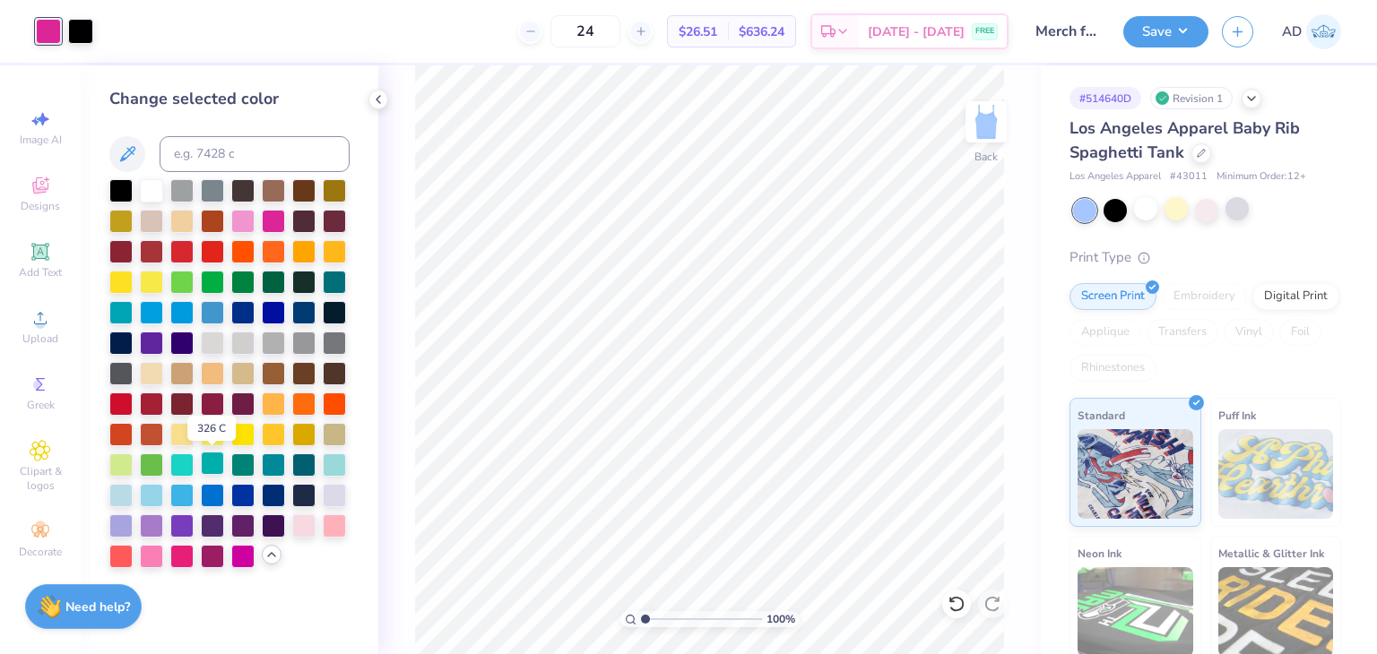
click at [220, 464] on div at bounding box center [212, 463] width 23 height 23
click at [148, 521] on div at bounding box center [151, 524] width 23 height 23
click at [178, 517] on div at bounding box center [181, 524] width 23 height 23
click at [1197, 214] on div at bounding box center [1206, 208] width 23 height 23
click at [1231, 205] on div at bounding box center [1236, 208] width 23 height 23
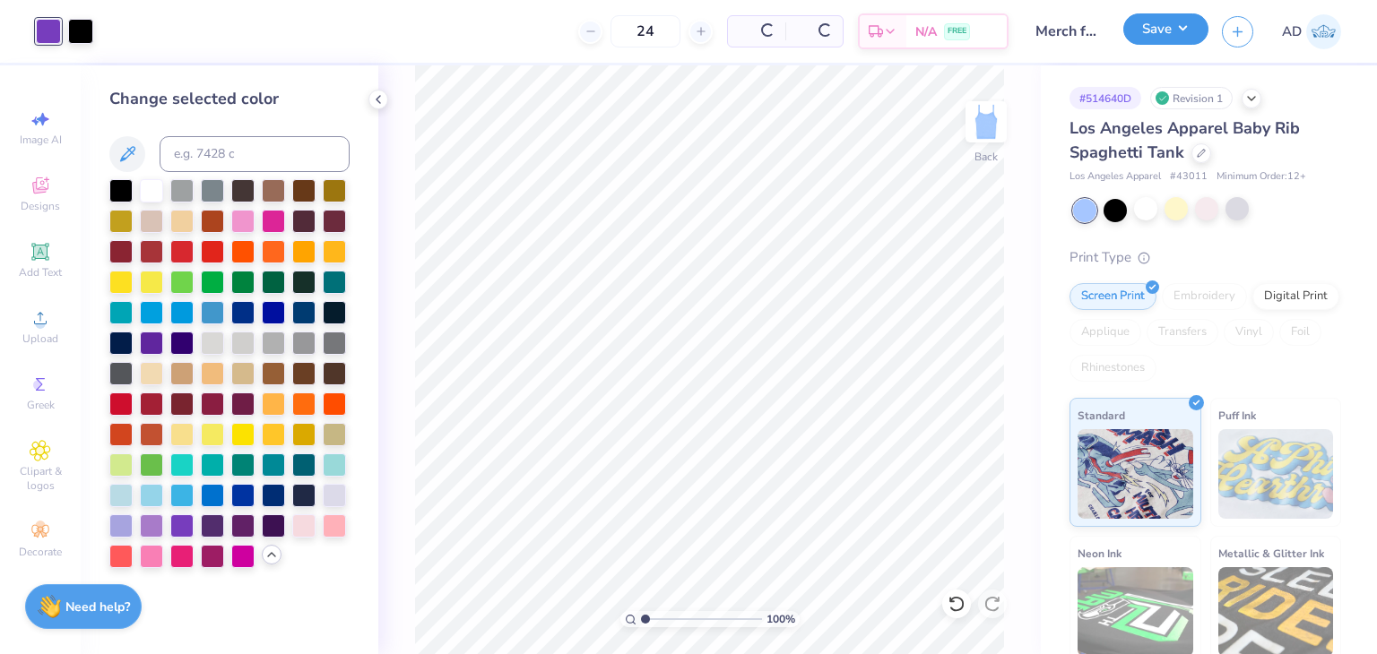
click at [1168, 33] on button "Save" at bounding box center [1165, 28] width 85 height 31
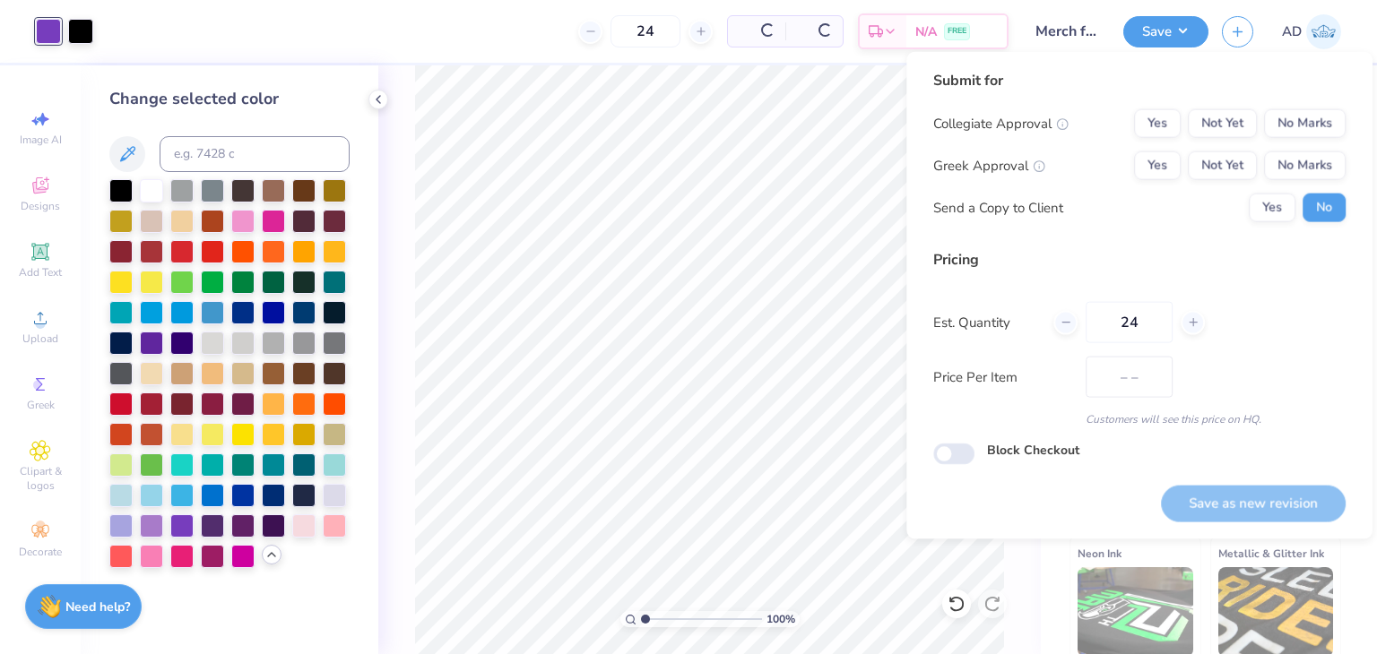
click at [1315, 137] on div "Collegiate Approval Yes Not Yet No Marks Greek Approval Yes Not Yet No Marks Se…" at bounding box center [1139, 165] width 412 height 113
click at [1309, 121] on button "No Marks" at bounding box center [1305, 123] width 82 height 29
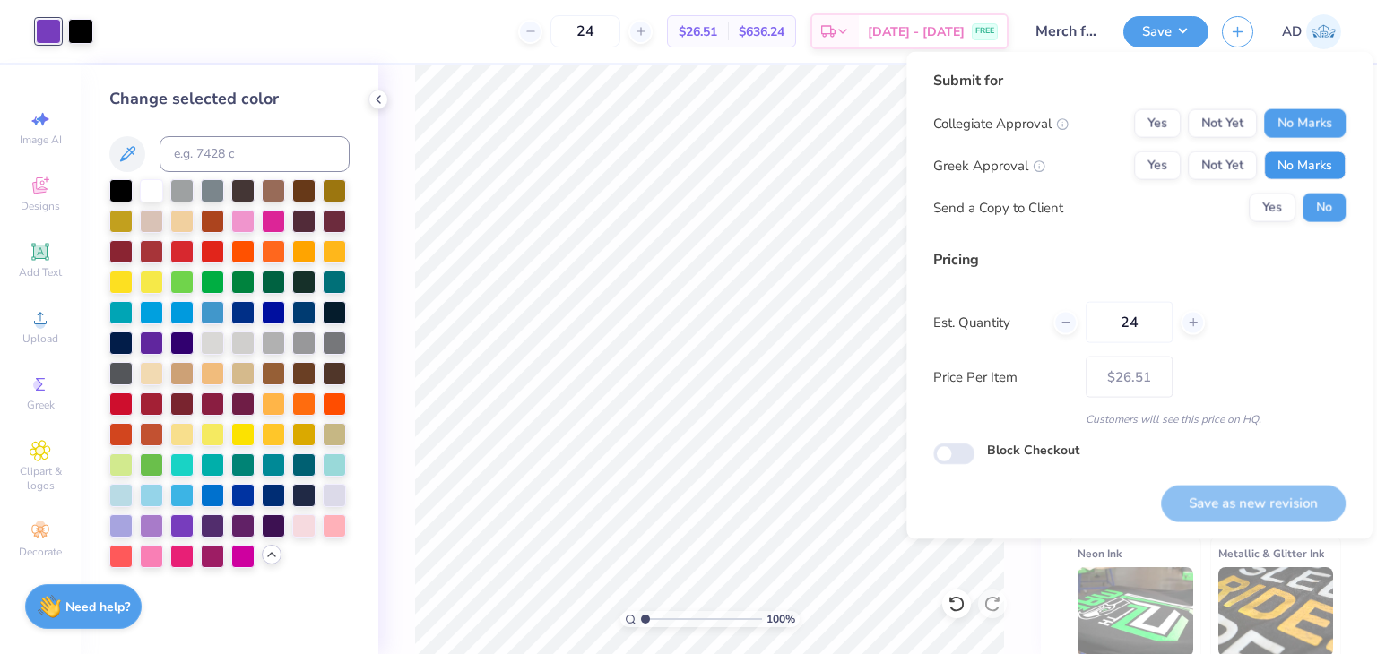
click at [1302, 154] on button "No Marks" at bounding box center [1305, 165] width 82 height 29
click at [1205, 492] on button "Save as new revision" at bounding box center [1253, 503] width 185 height 37
type input "$26.51"
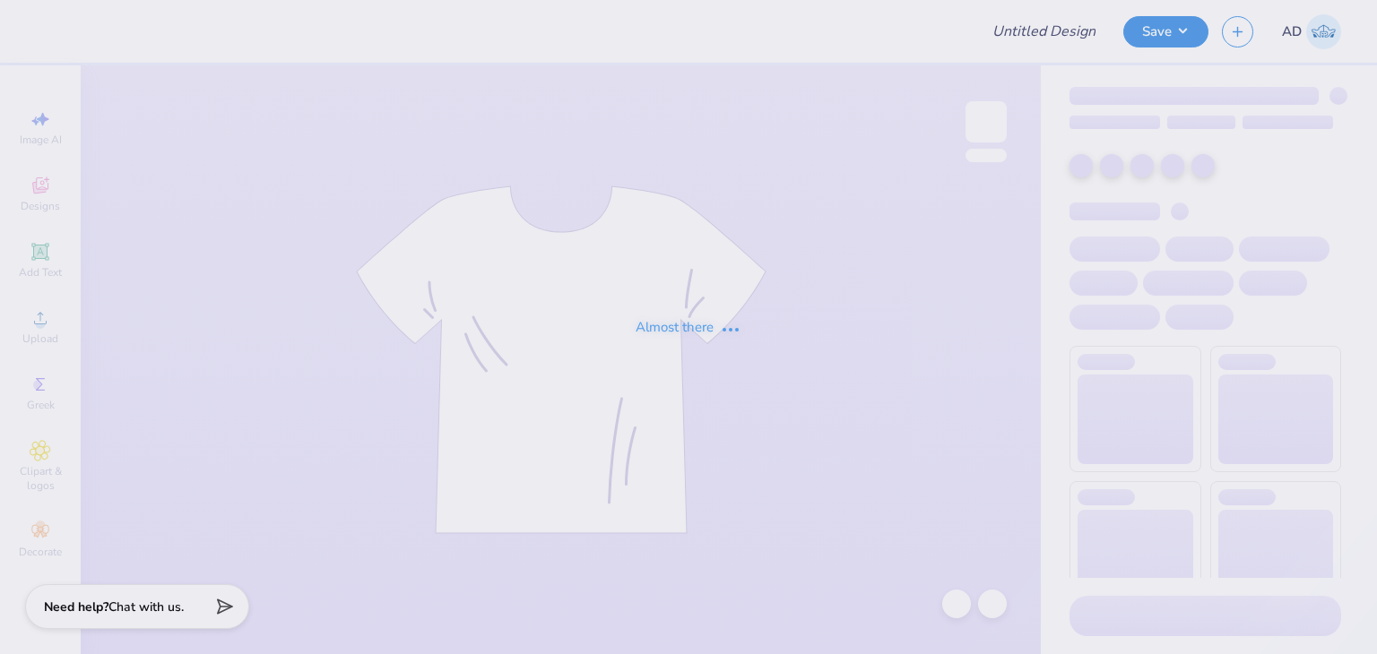
type input "Merch for Kappa Beta Phi at [GEOGRAPHIC_DATA]"
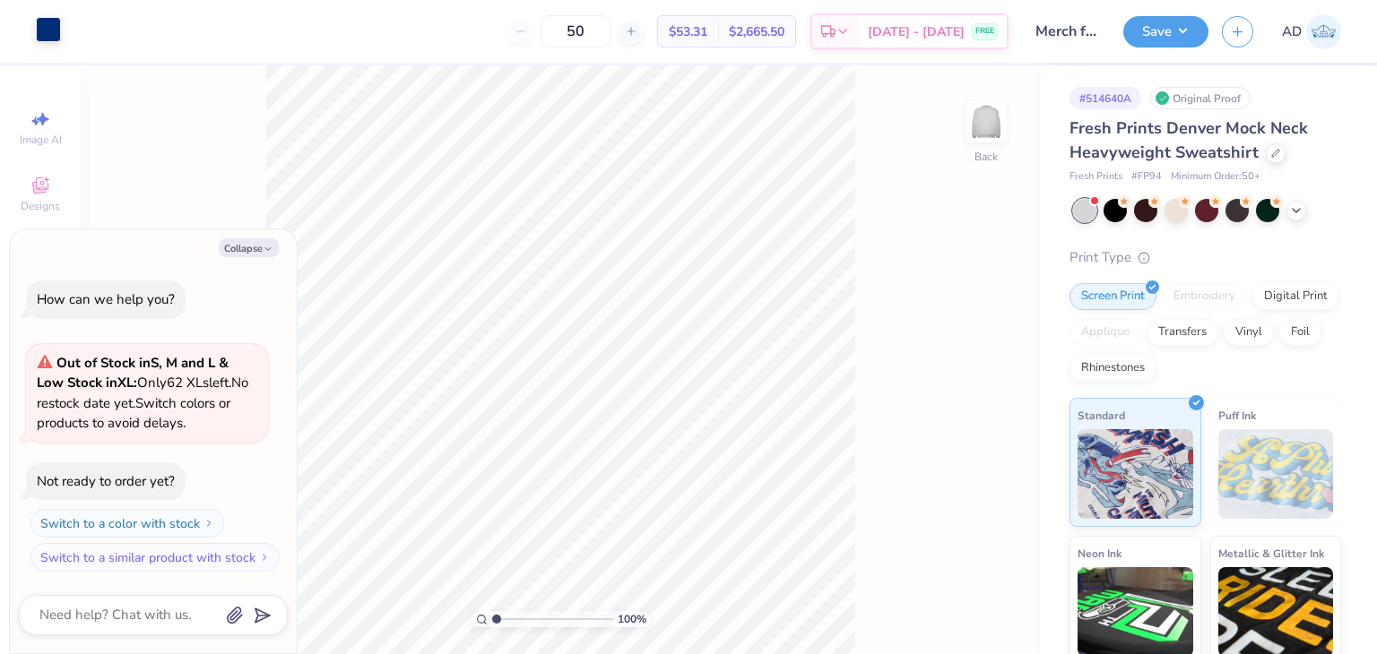
click at [60, 36] on div at bounding box center [48, 29] width 25 height 25
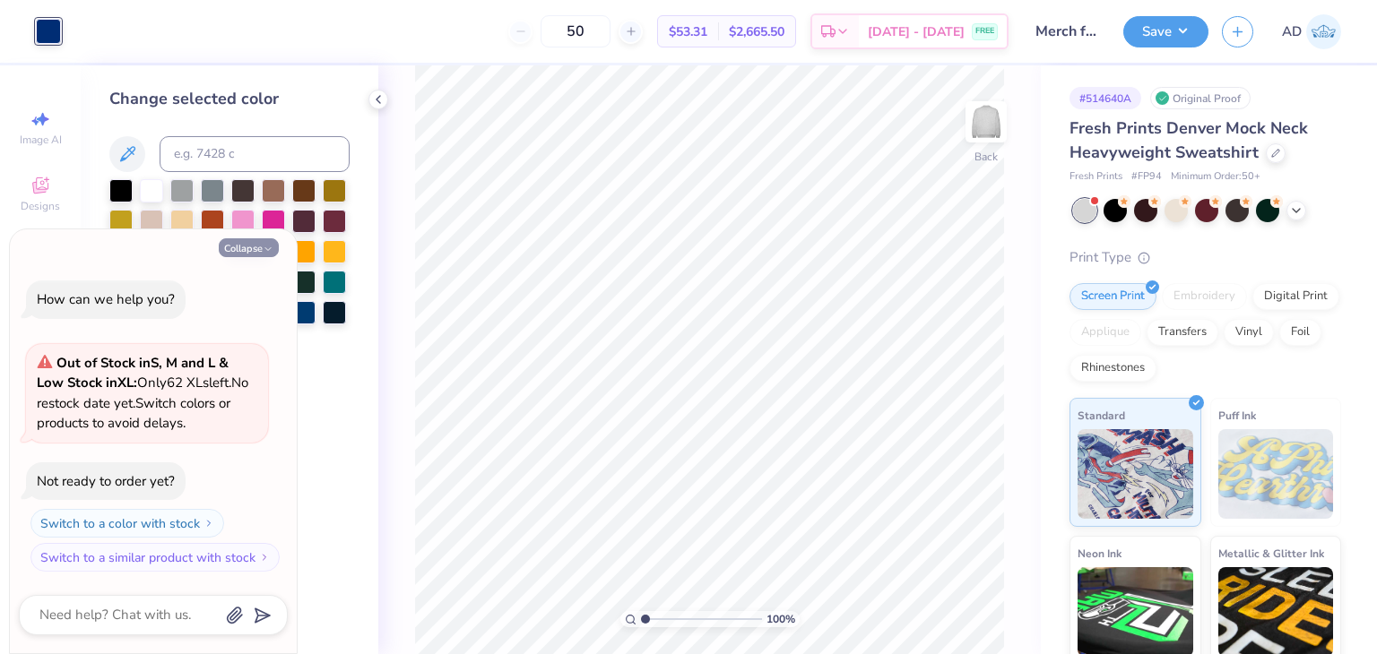
click at [246, 252] on button "Collapse" at bounding box center [249, 247] width 60 height 19
type textarea "x"
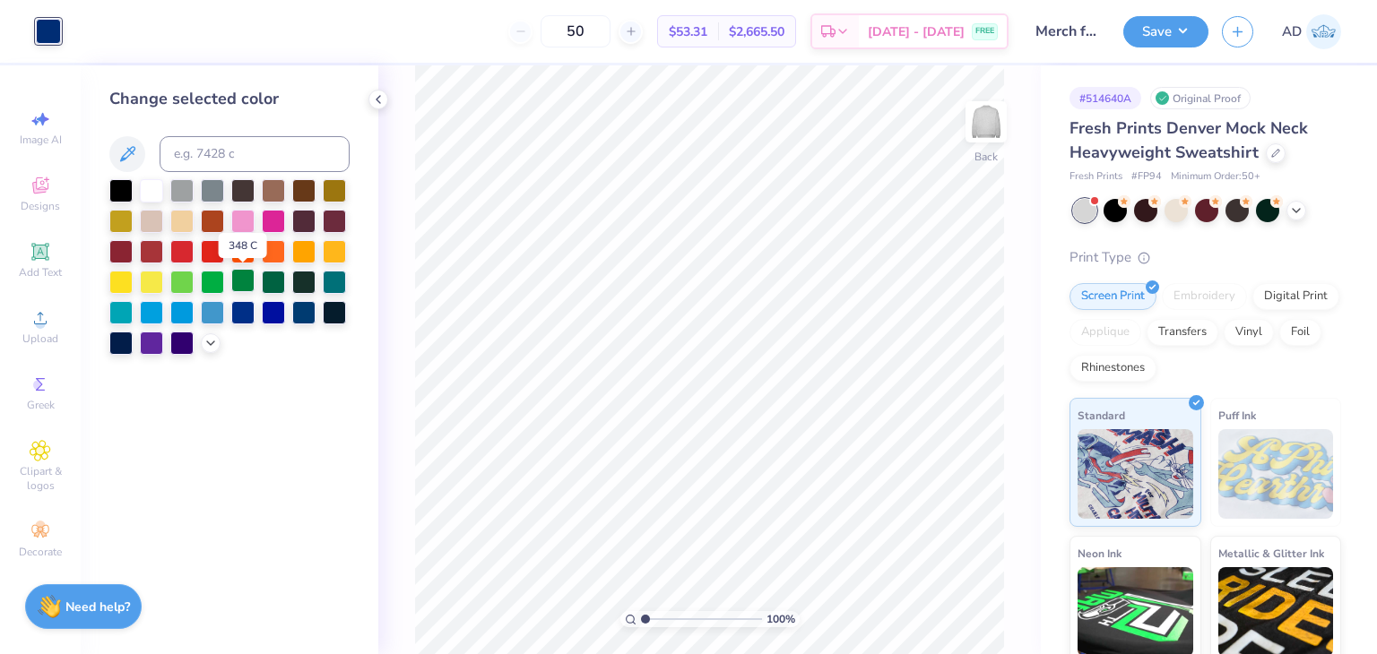
click at [237, 284] on div at bounding box center [242, 280] width 23 height 23
click at [213, 278] on div at bounding box center [212, 280] width 23 height 23
click at [203, 343] on icon at bounding box center [210, 341] width 14 height 14
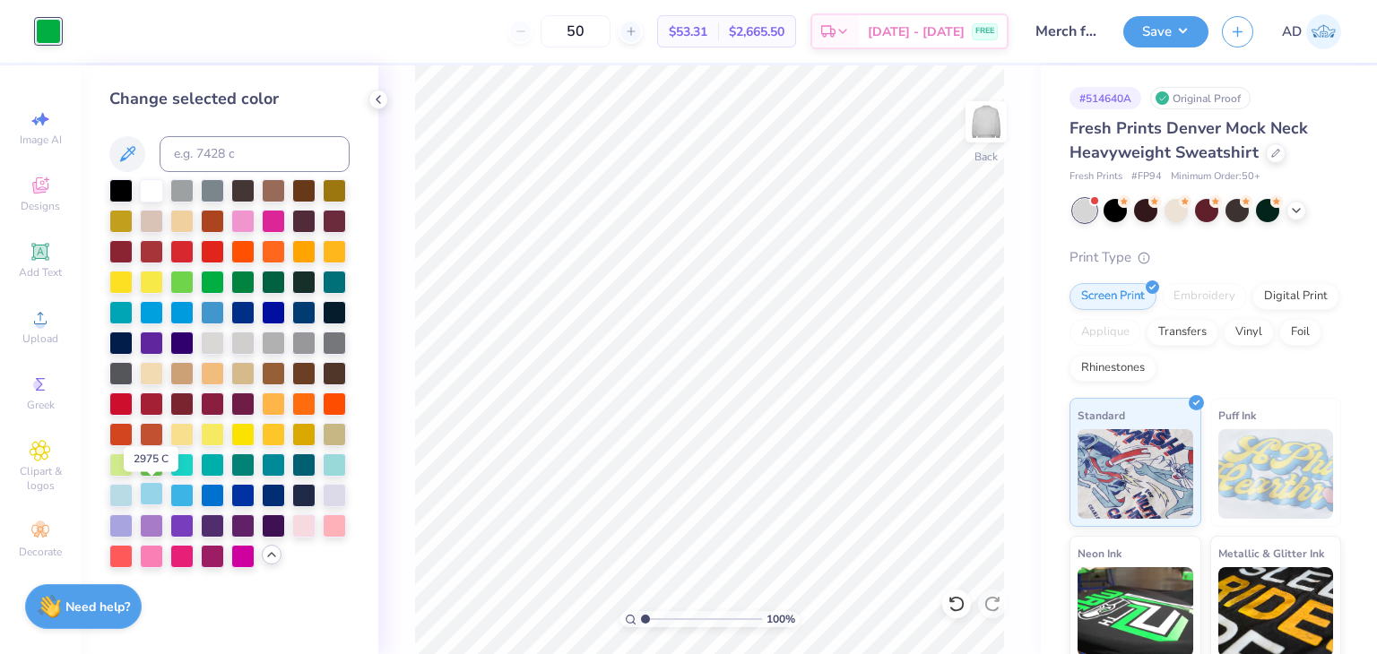
click at [148, 488] on div at bounding box center [151, 493] width 23 height 23
click at [133, 491] on div at bounding box center [120, 493] width 23 height 23
click at [207, 462] on div at bounding box center [212, 463] width 23 height 23
click at [250, 470] on div at bounding box center [242, 463] width 23 height 23
click at [207, 497] on div at bounding box center [212, 493] width 23 height 23
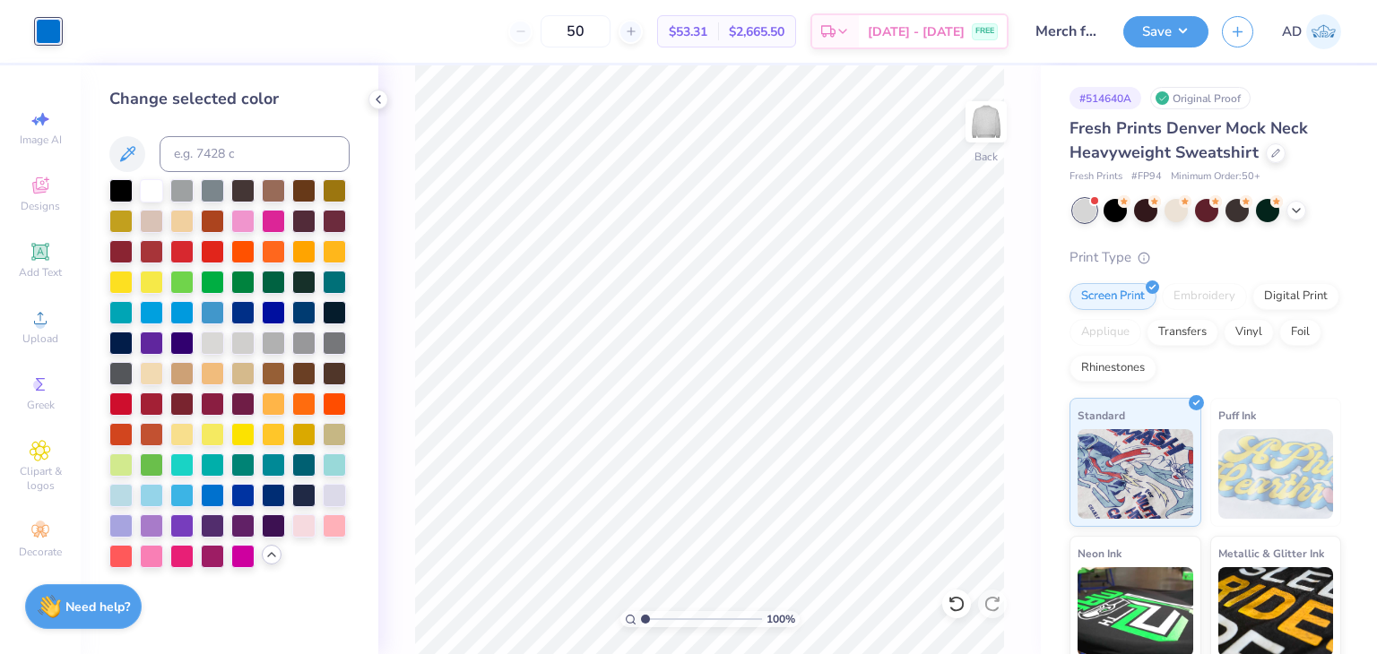
click at [258, 468] on div at bounding box center [229, 373] width 240 height 389
click at [240, 467] on div at bounding box center [242, 463] width 23 height 23
click at [1177, 39] on button "Save" at bounding box center [1165, 28] width 85 height 31
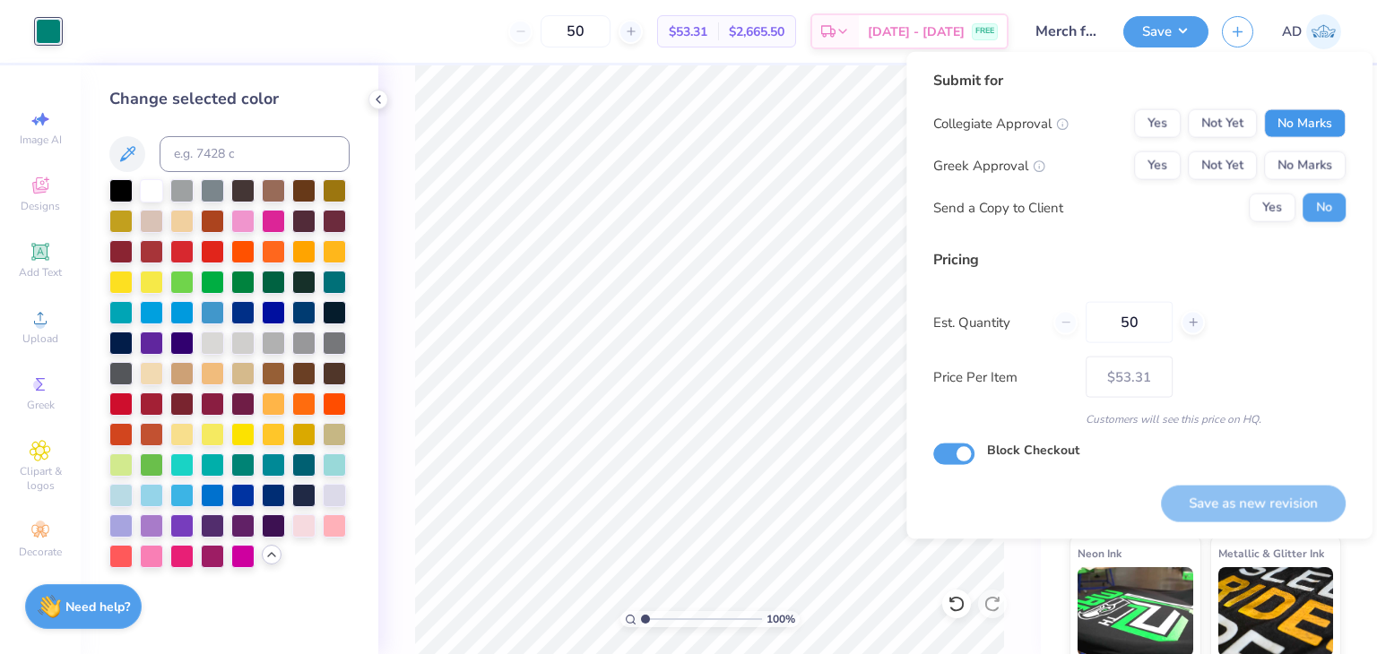
click at [1314, 133] on button "No Marks" at bounding box center [1305, 123] width 82 height 29
click at [1309, 157] on button "No Marks" at bounding box center [1305, 165] width 82 height 29
click at [1244, 492] on button "Save as new revision" at bounding box center [1253, 503] width 185 height 37
type input "– –"
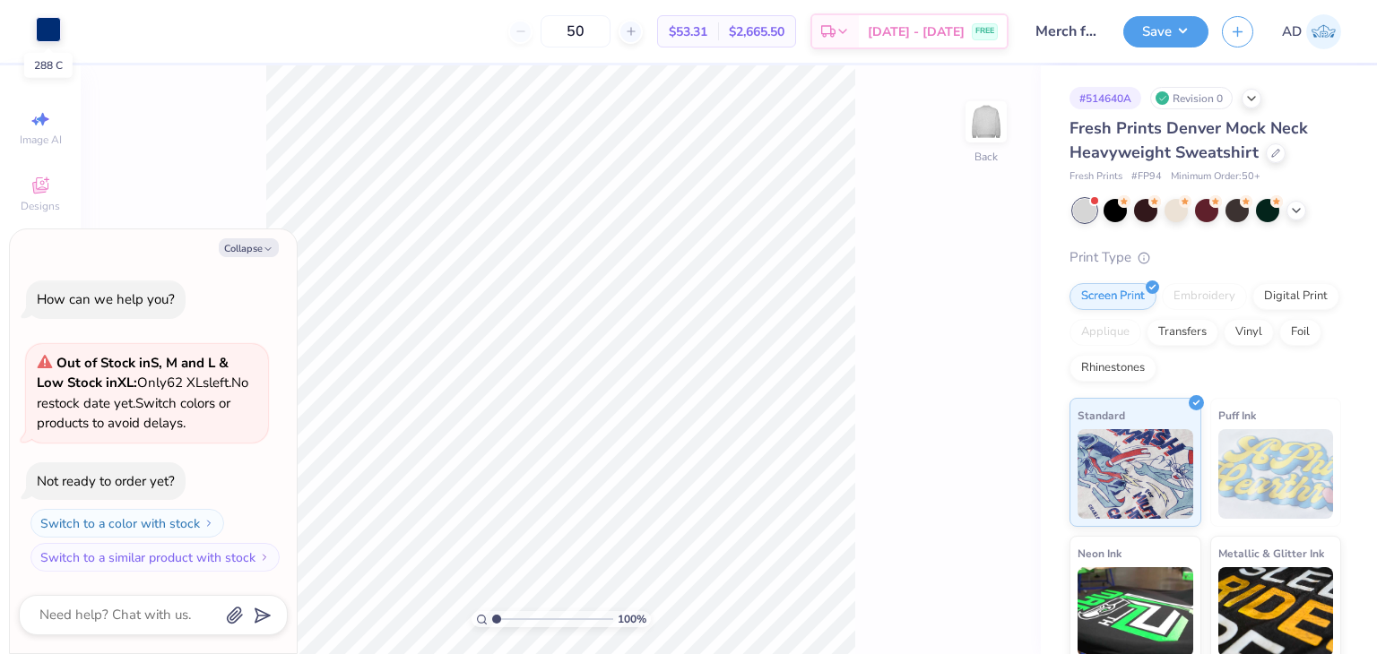
click at [50, 26] on div at bounding box center [48, 29] width 25 height 25
type textarea "x"
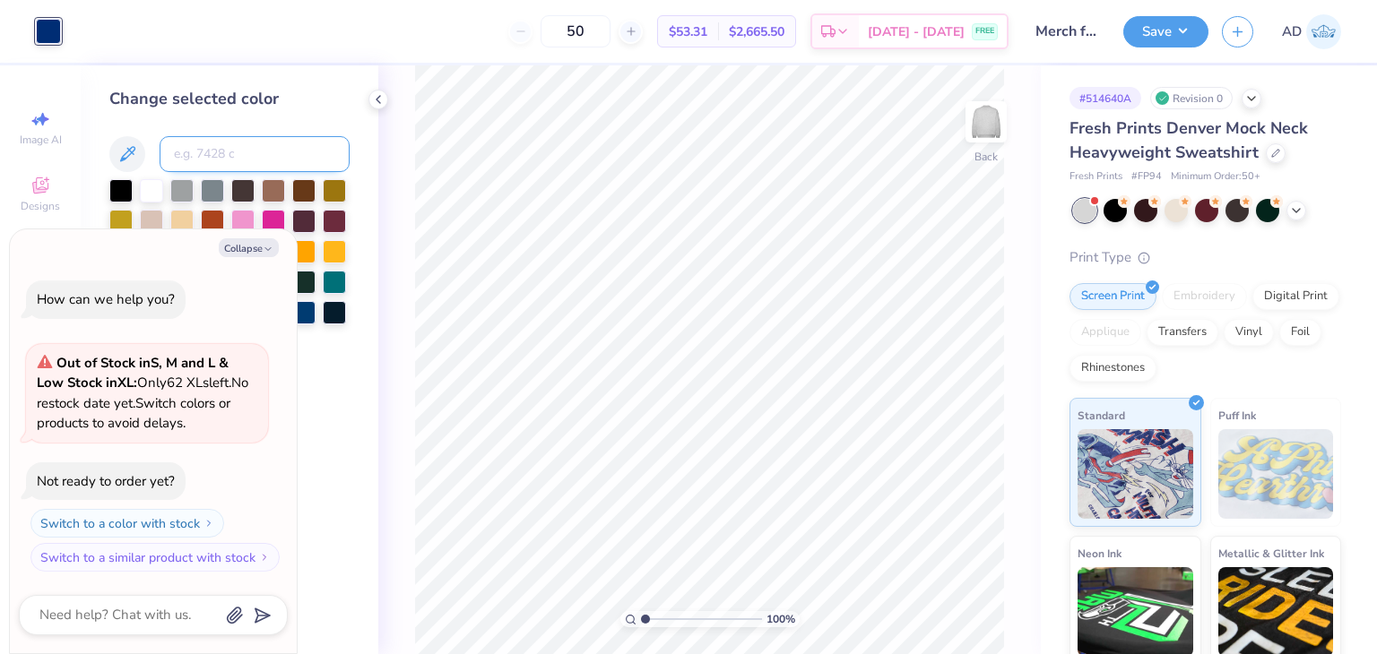
click at [226, 143] on input at bounding box center [255, 154] width 190 height 36
type input "327"
click at [1158, 28] on button "Save" at bounding box center [1165, 28] width 85 height 31
type textarea "x"
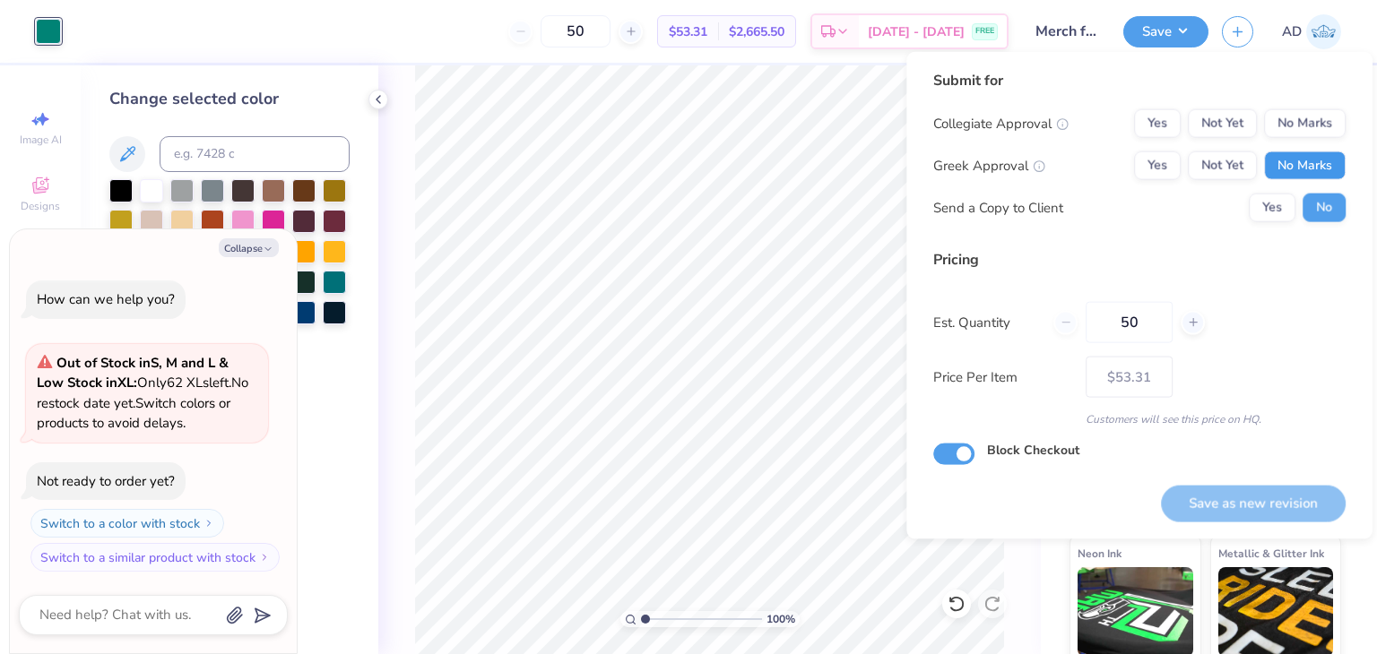
click at [1308, 154] on button "No Marks" at bounding box center [1305, 165] width 82 height 29
click at [1309, 135] on button "No Marks" at bounding box center [1305, 123] width 82 height 29
click at [1208, 497] on button "Save as new revision" at bounding box center [1253, 503] width 185 height 37
type input "$53.31"
type textarea "x"
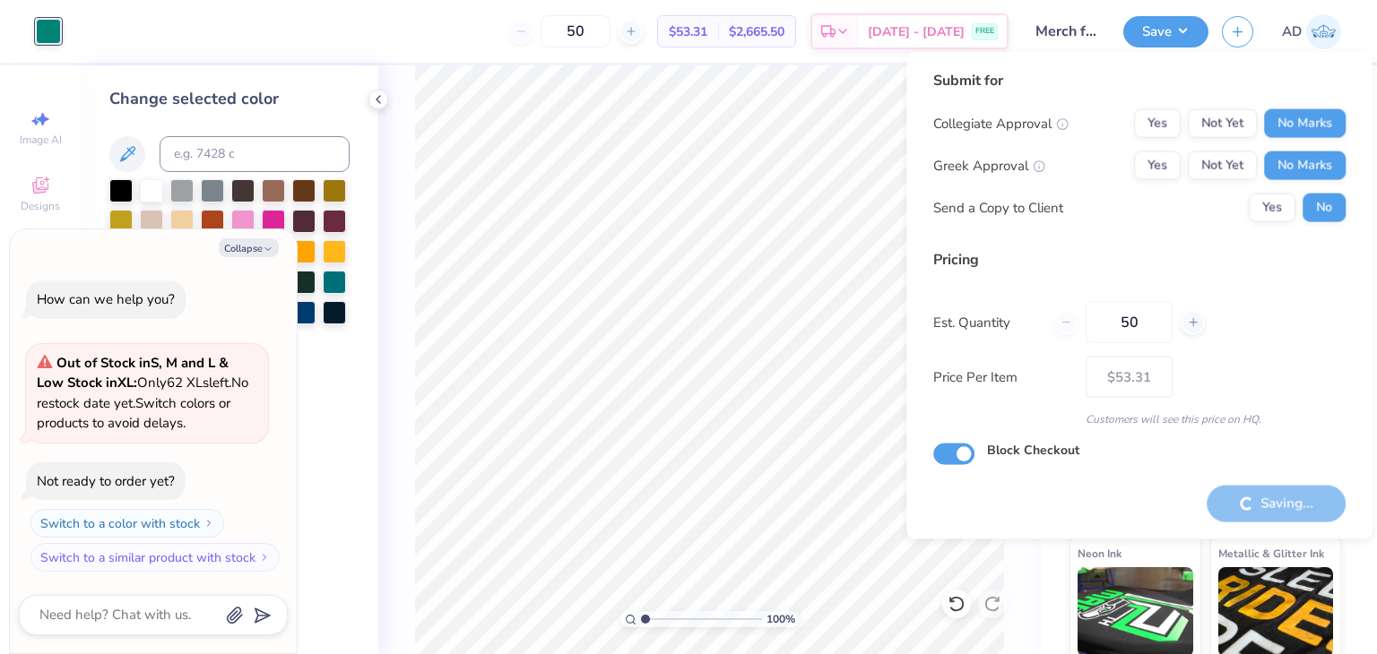
type input "– –"
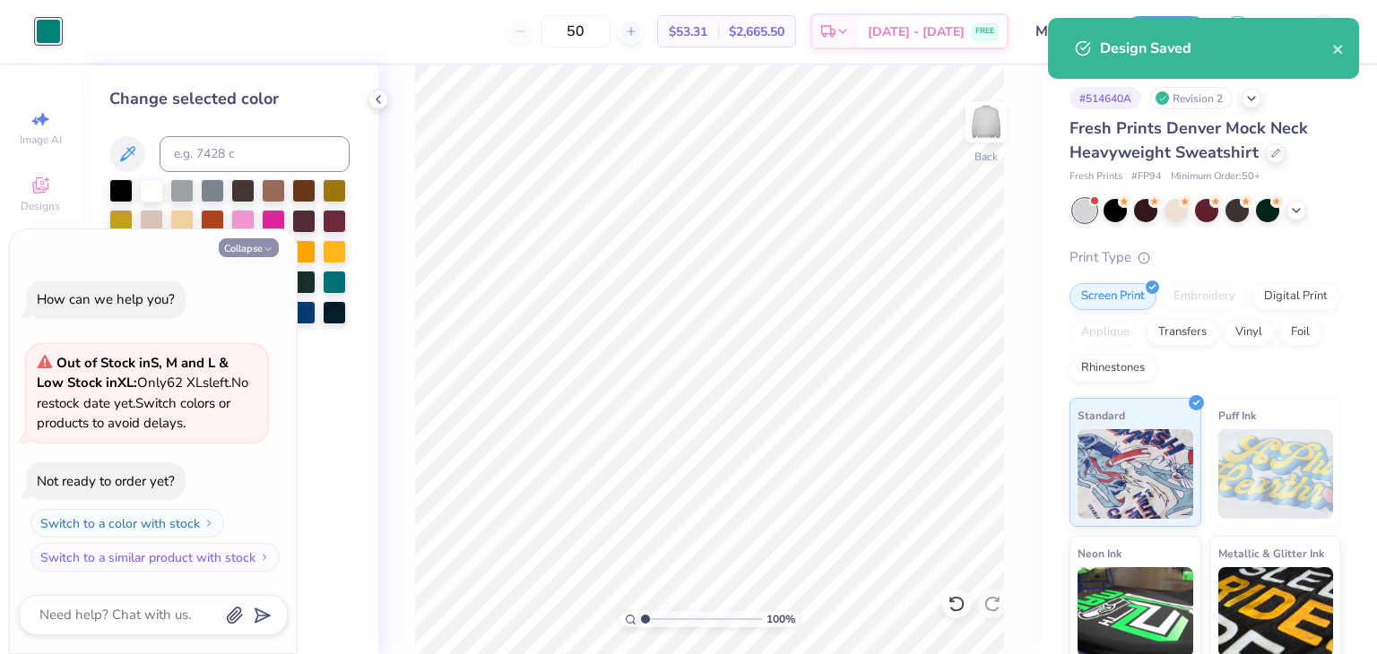
click at [242, 245] on button "Collapse" at bounding box center [249, 247] width 60 height 19
type textarea "x"
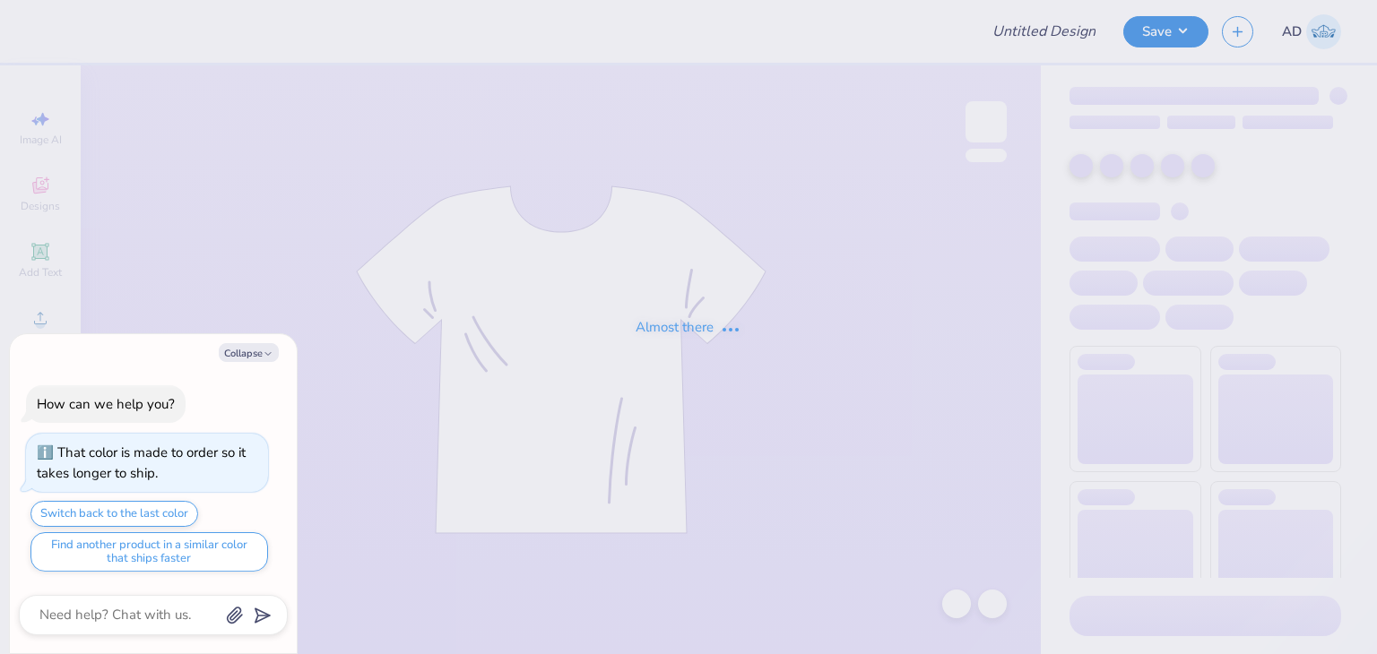
type textarea "x"
type input "Merch for Kappa Beta Phi at [GEOGRAPHIC_DATA]"
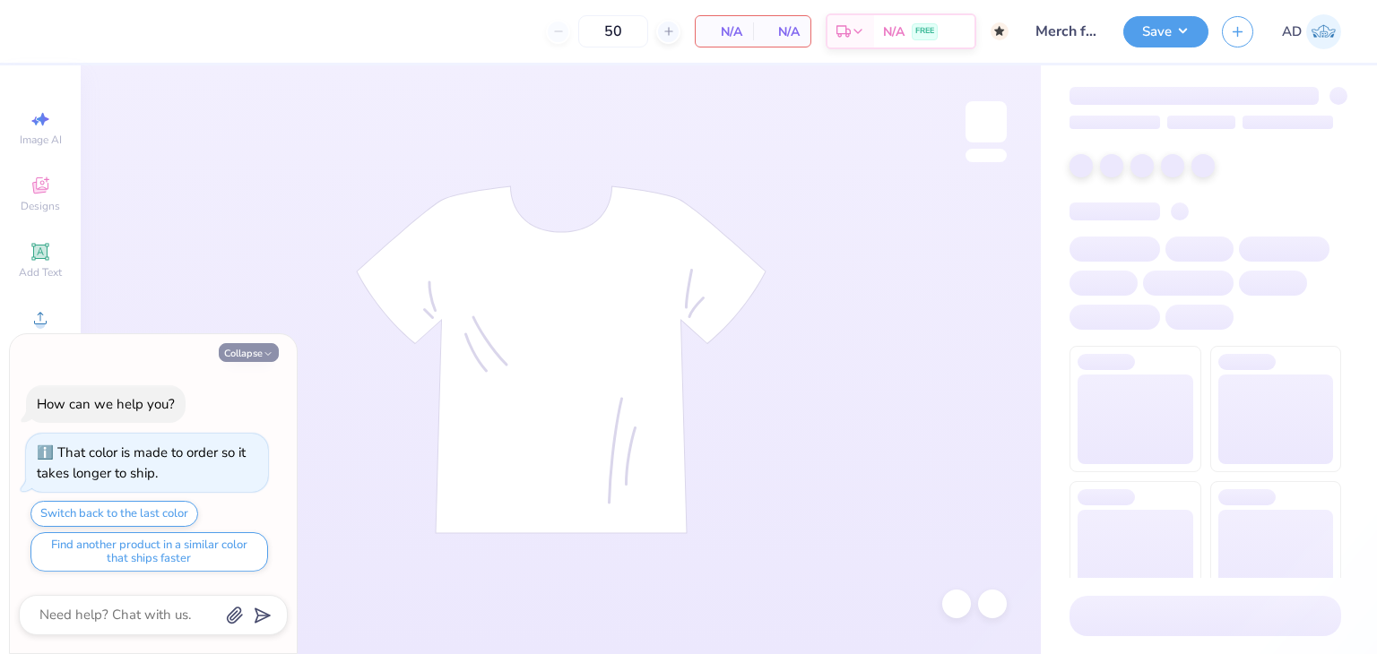
click at [254, 361] on button "Collapse" at bounding box center [249, 352] width 60 height 19
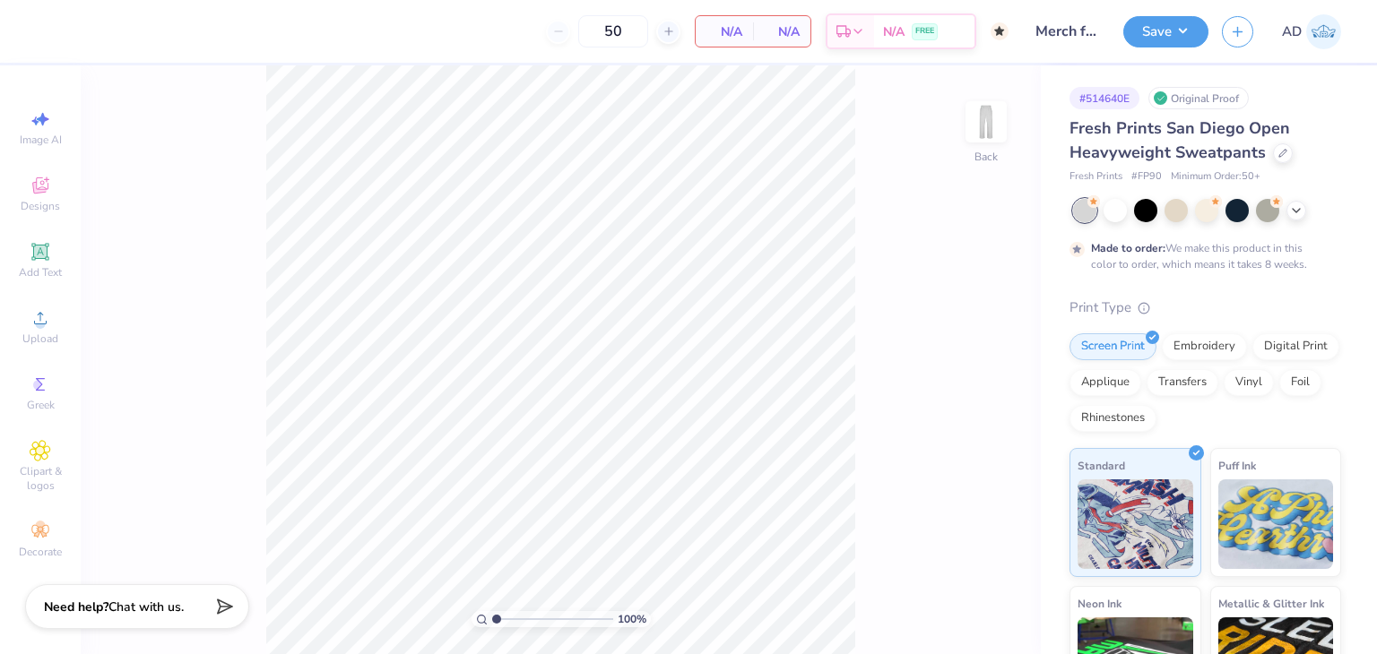
type textarea "x"
click at [48, 32] on div at bounding box center [48, 29] width 25 height 25
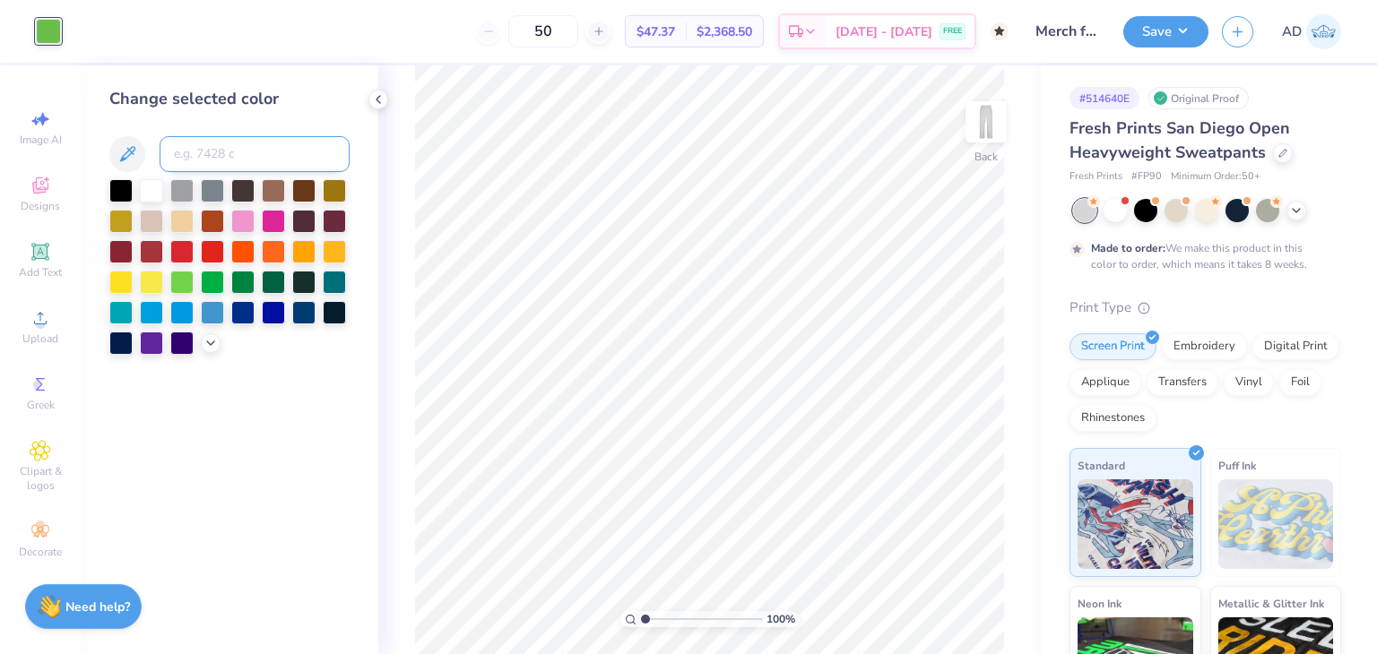
click at [209, 137] on input at bounding box center [255, 154] width 190 height 36
type input "327"
click at [1174, 42] on button "Save" at bounding box center [1165, 28] width 85 height 31
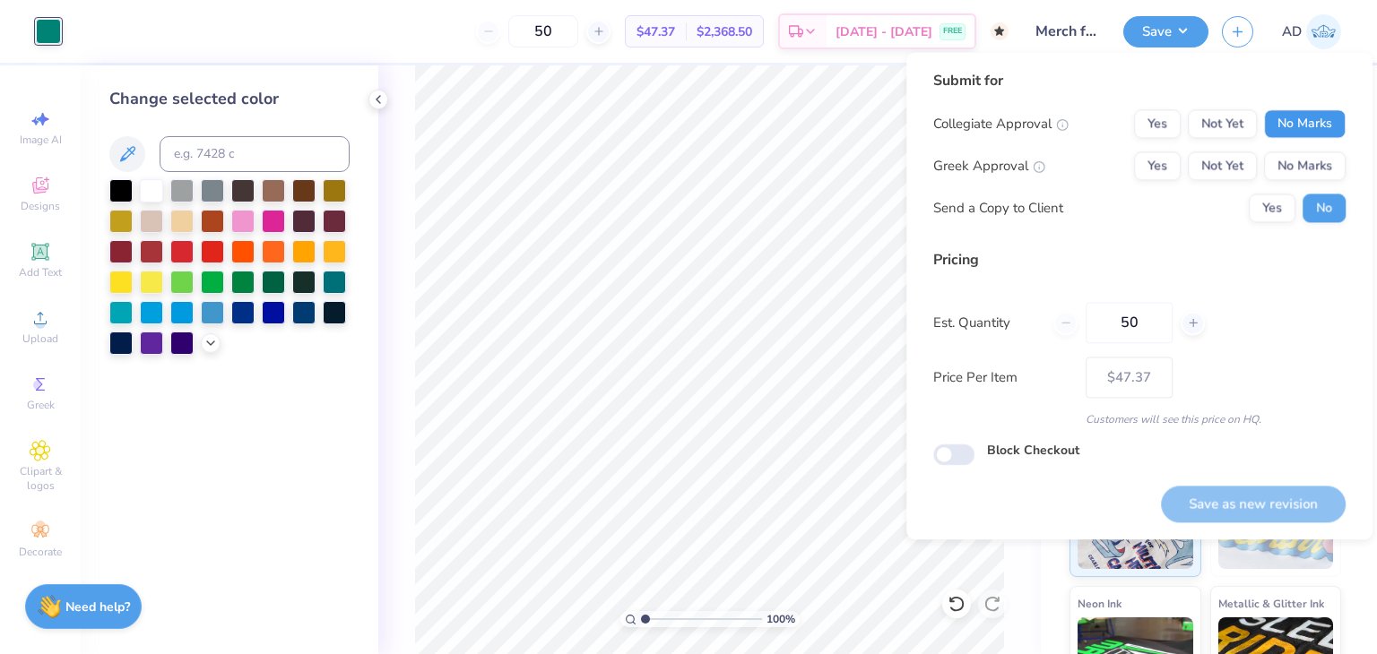
click at [1310, 123] on button "No Marks" at bounding box center [1305, 123] width 82 height 29
click at [1305, 172] on button "No Marks" at bounding box center [1305, 165] width 82 height 29
click at [1244, 497] on button "Save as new revision" at bounding box center [1253, 504] width 185 height 37
type input "– –"
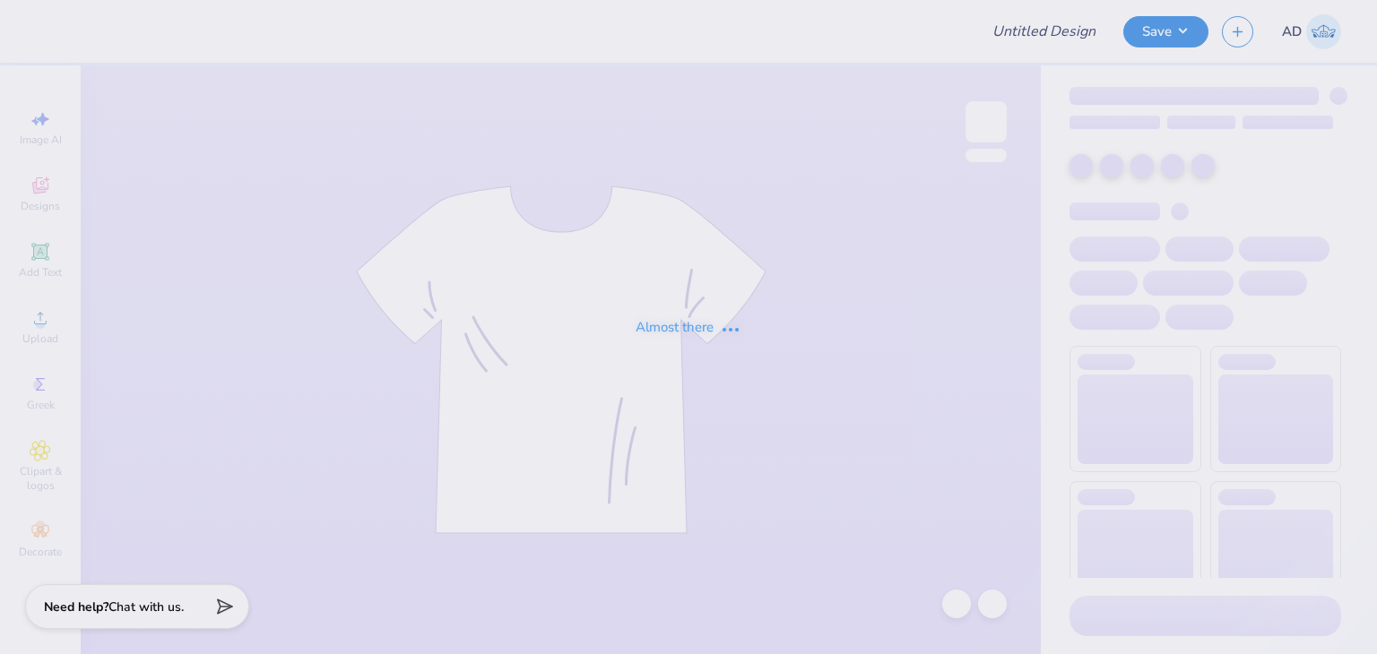
type input "Merch for Kappa Beta Phi at [GEOGRAPHIC_DATA]"
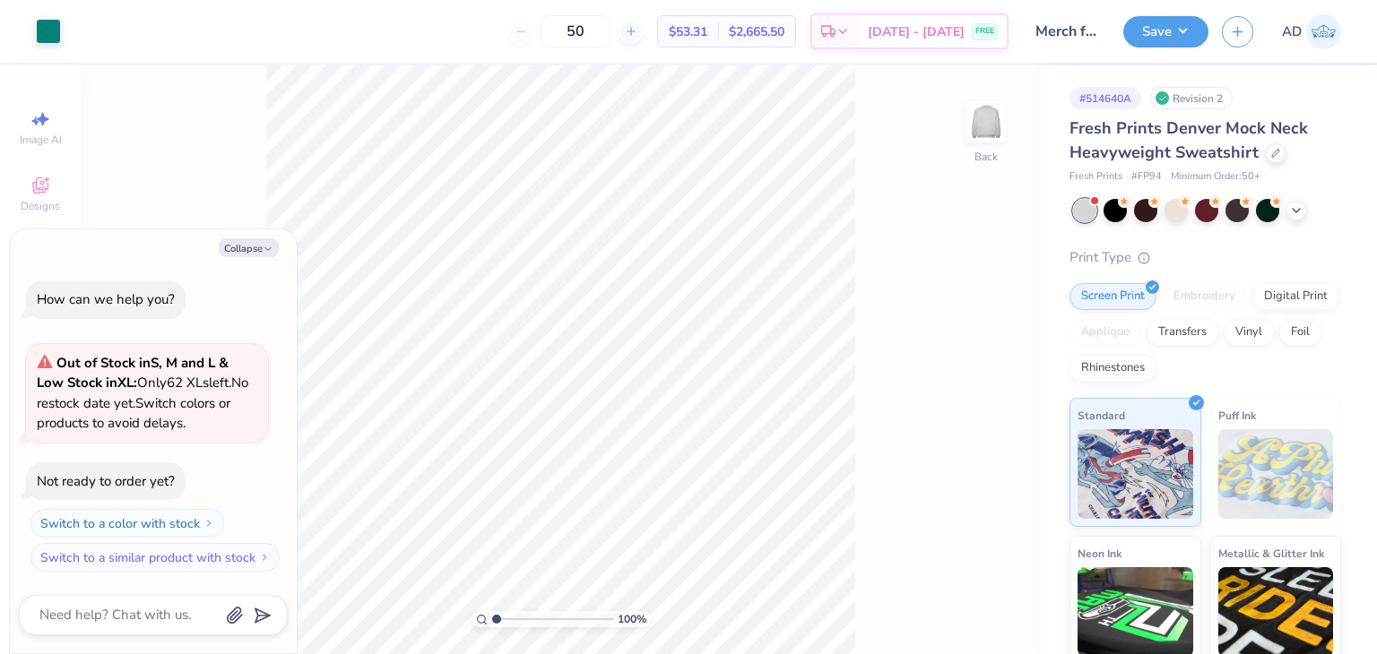
type textarea "x"
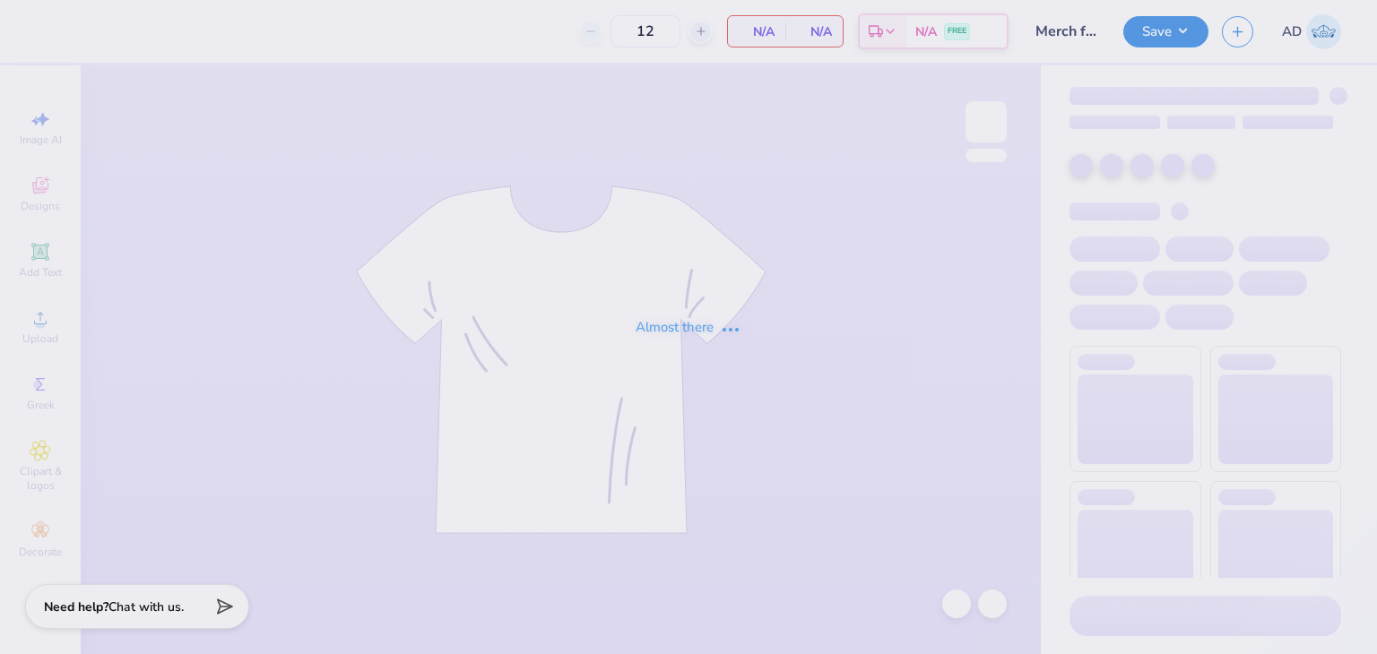
type input "Merch for Kappa Beta Phi at [GEOGRAPHIC_DATA]"
type input "24"
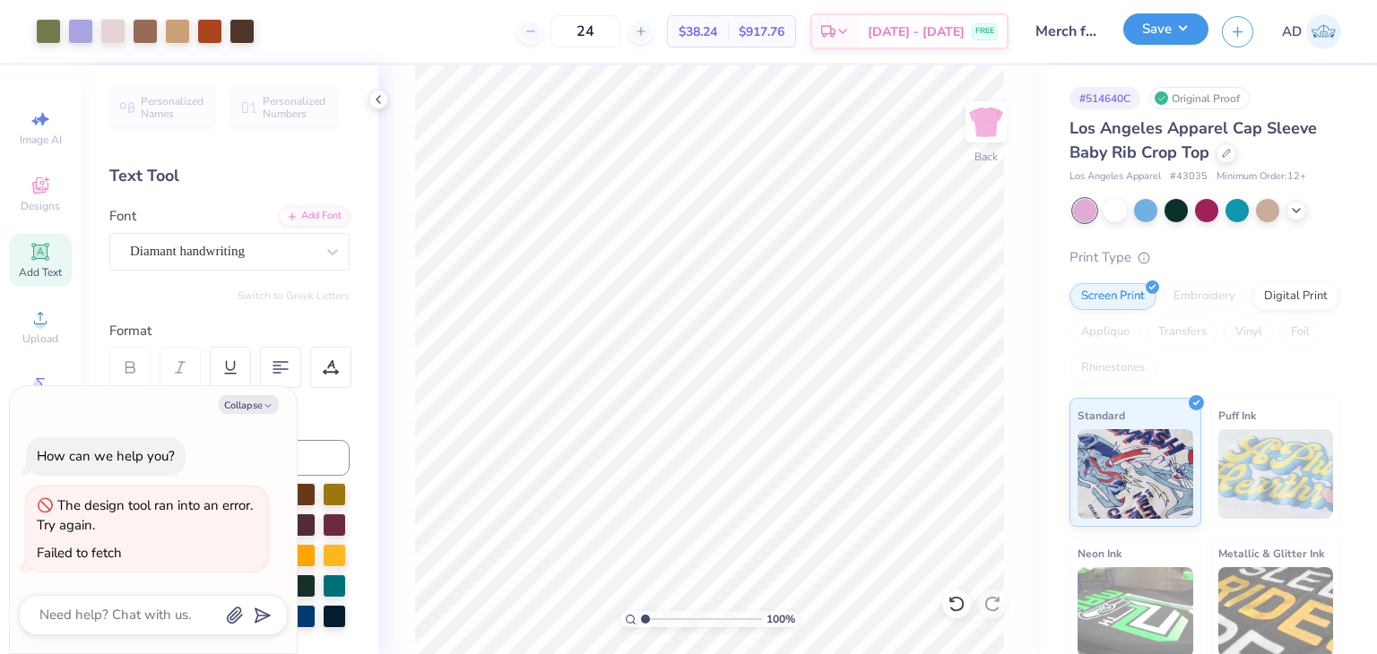
click at [1185, 23] on button "Save" at bounding box center [1165, 28] width 85 height 31
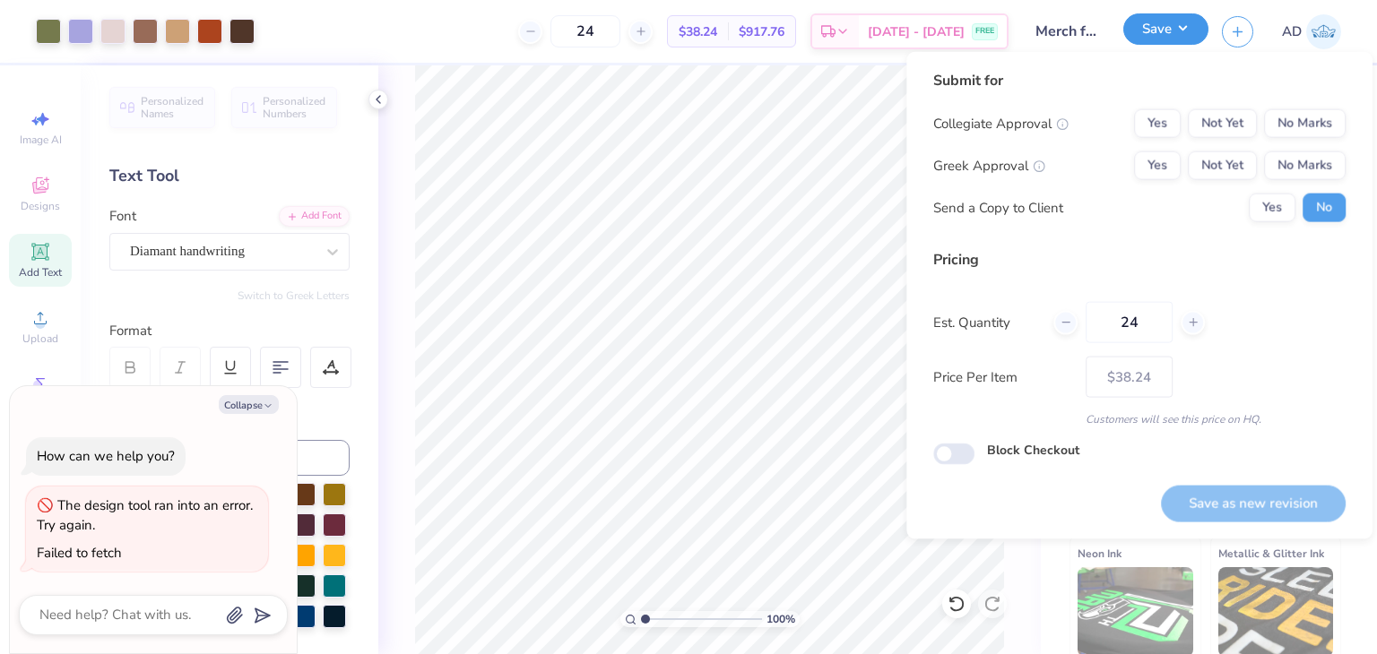
type textarea "x"
click at [1303, 118] on button "No Marks" at bounding box center [1305, 123] width 82 height 29
drag, startPoint x: 1309, startPoint y: 156, endPoint x: 1309, endPoint y: 187, distance: 31.4
click at [1309, 157] on button "No Marks" at bounding box center [1305, 165] width 82 height 29
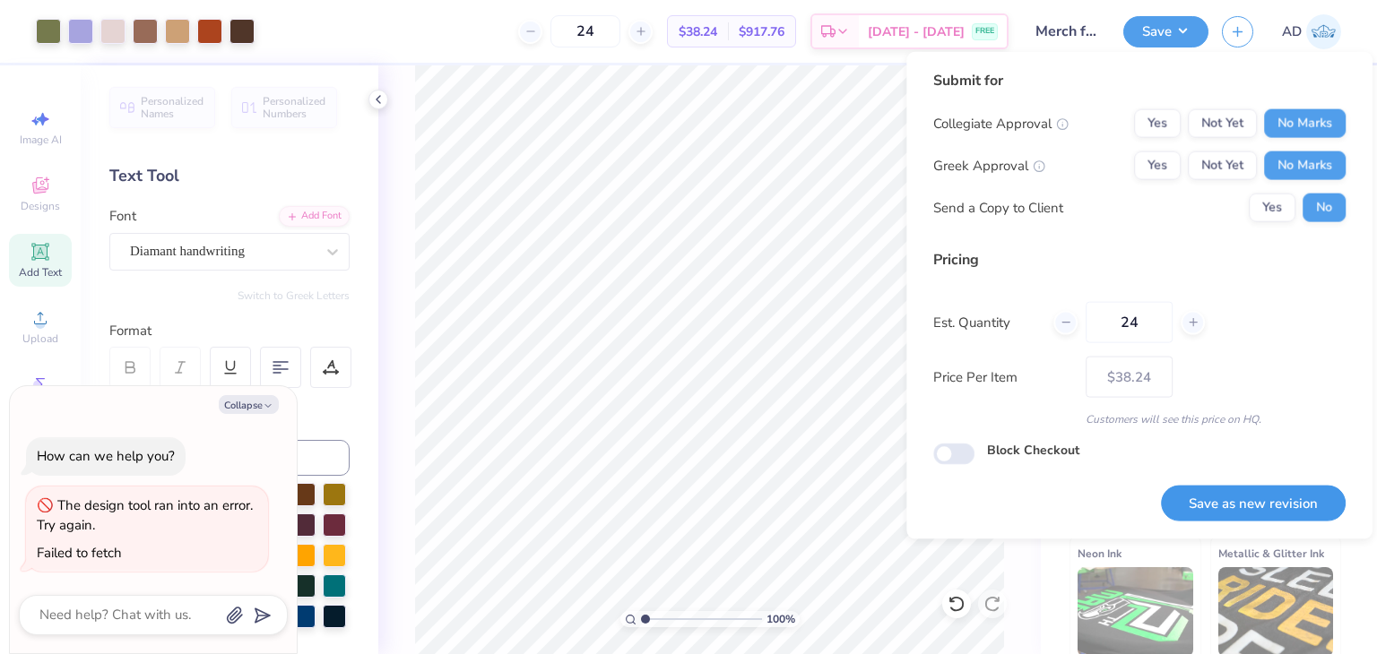
click at [1242, 499] on button "Save as new revision" at bounding box center [1253, 503] width 185 height 37
type input "$38.24"
type textarea "x"
